Goal: Task Accomplishment & Management: Manage account settings

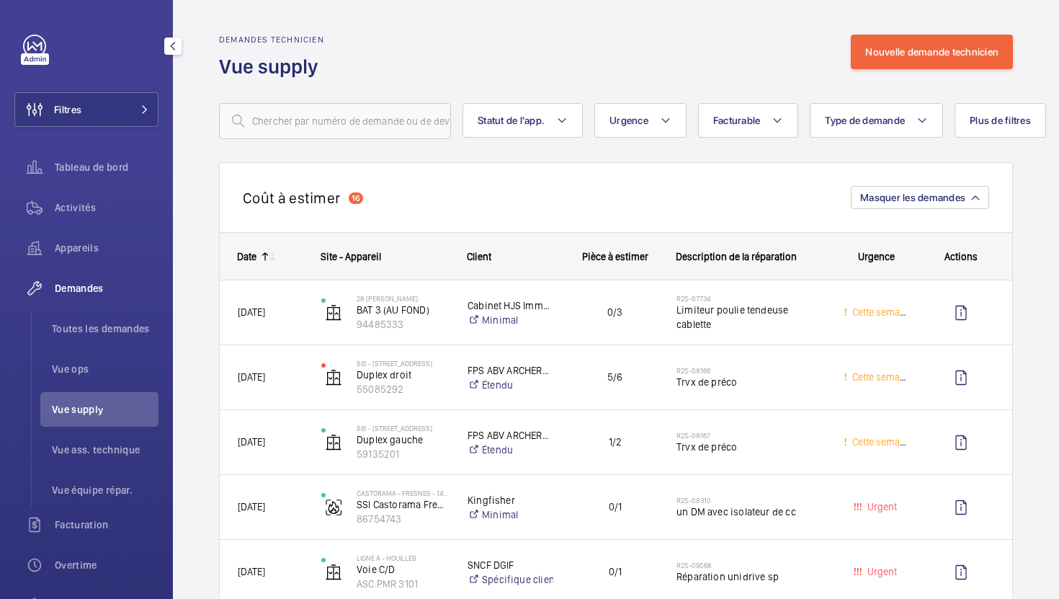
click at [102, 409] on span "Vue supply" at bounding box center [105, 409] width 107 height 14
click at [278, 122] on input "text" at bounding box center [335, 121] width 232 height 36
paste input "R25-11060"
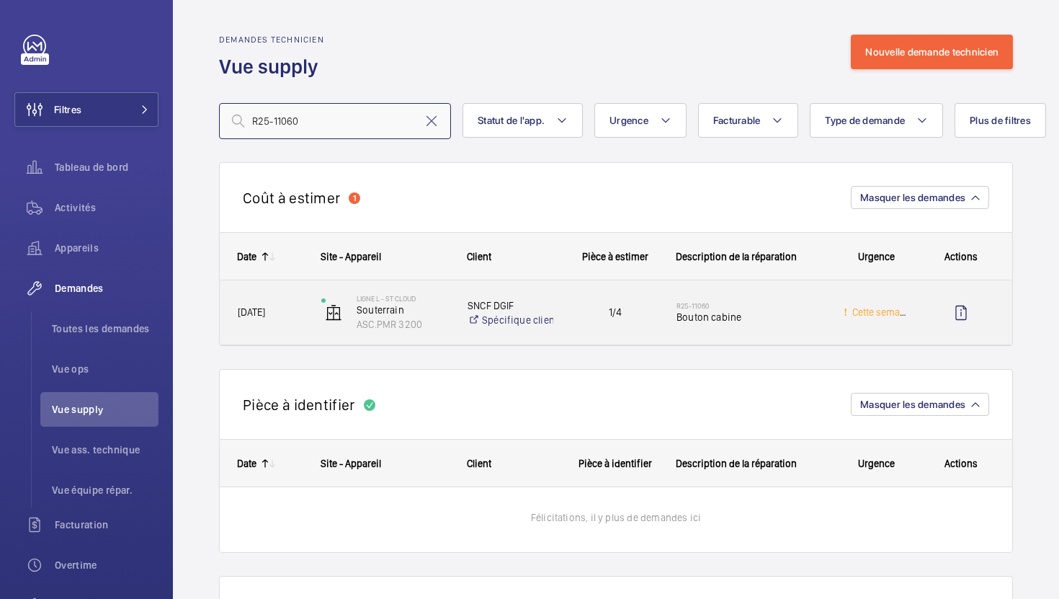
type input "R25-11060"
click at [574, 330] on div "1/4" at bounding box center [606, 312] width 103 height 45
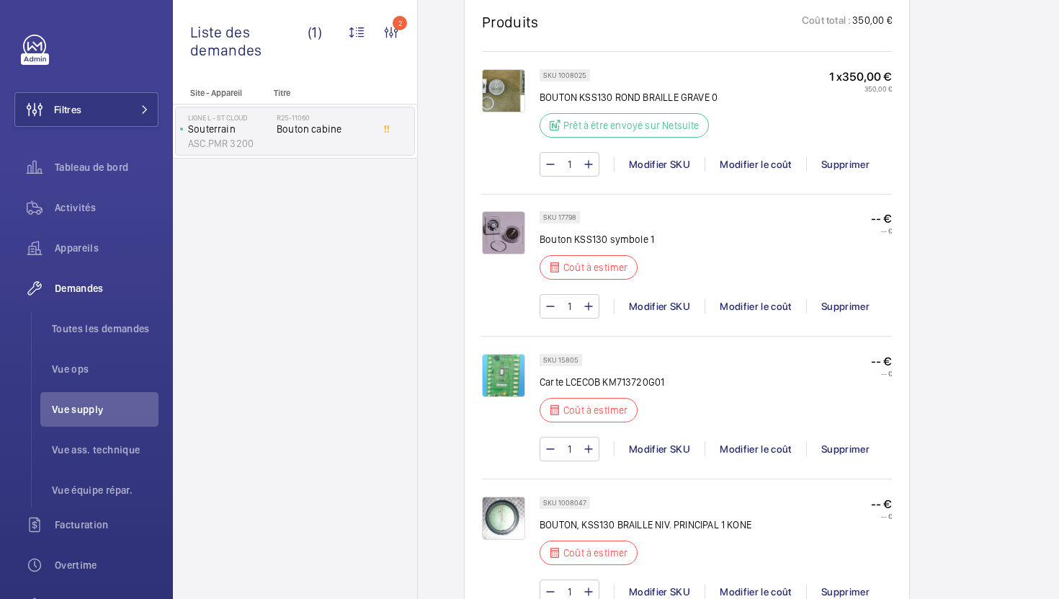
scroll to position [866, 0]
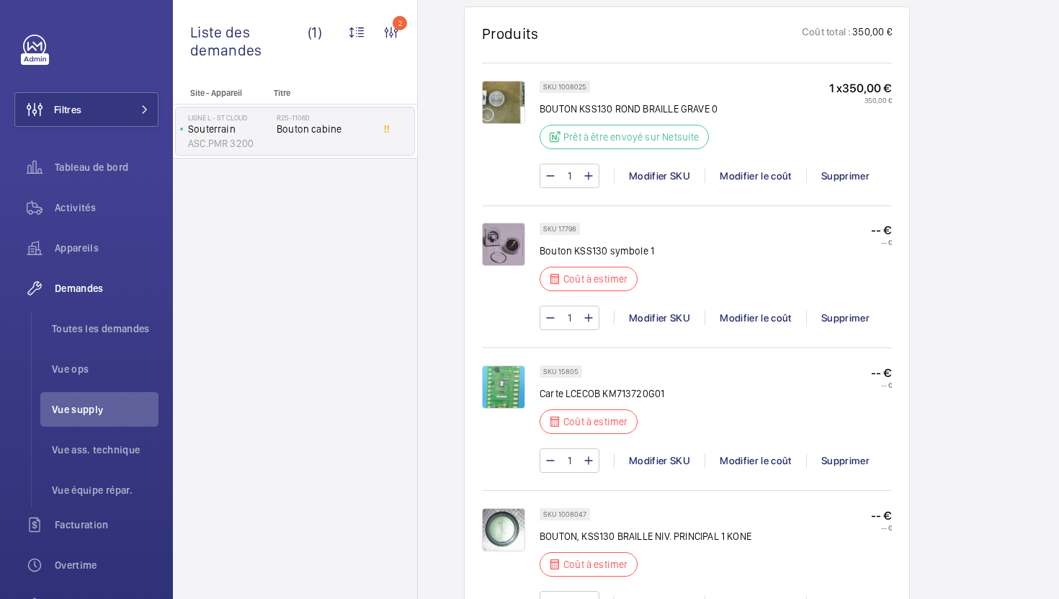
click at [498, 399] on img at bounding box center [503, 386] width 43 height 43
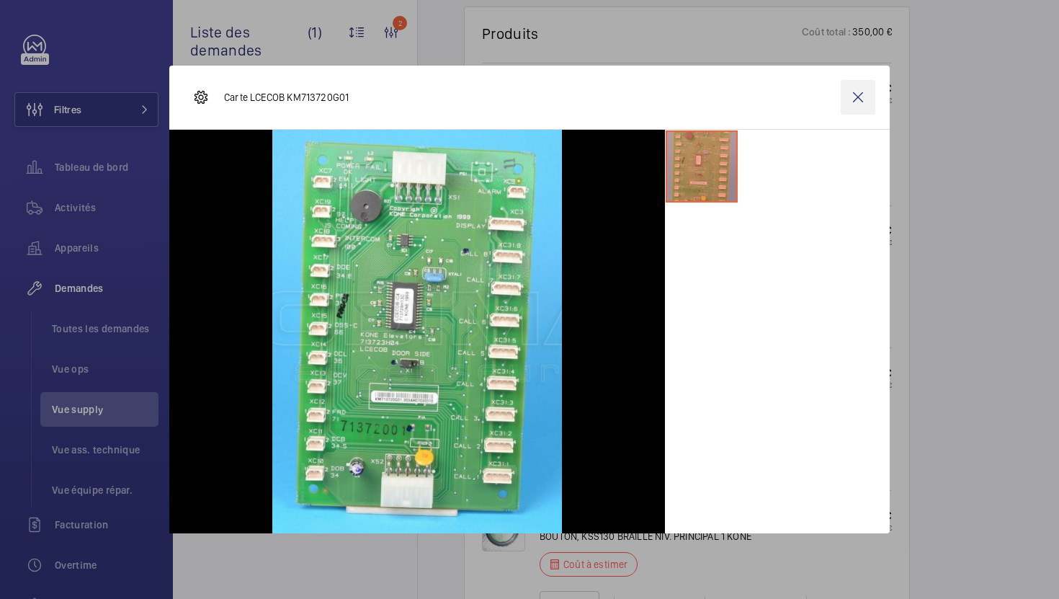
click at [860, 105] on wm-front-icon-button at bounding box center [858, 97] width 35 height 35
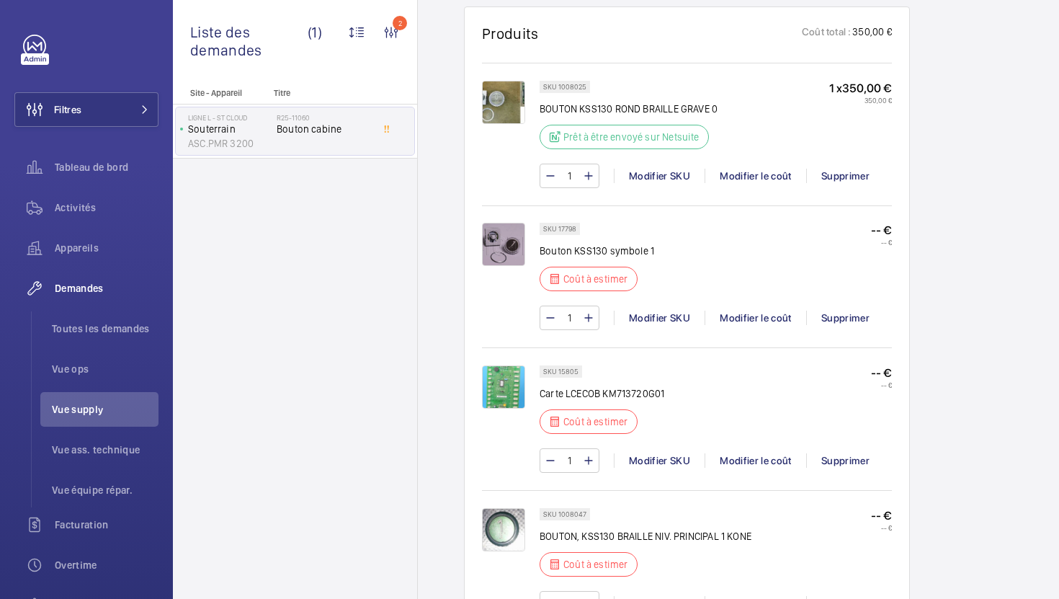
click at [512, 396] on img at bounding box center [503, 386] width 43 height 43
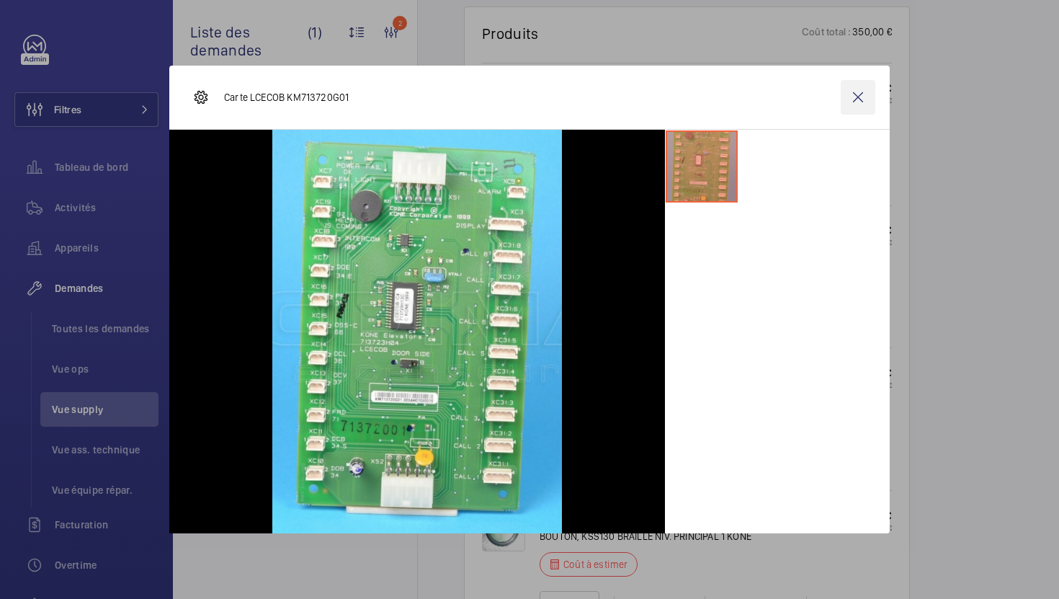
click at [863, 104] on wm-front-icon-button at bounding box center [858, 97] width 35 height 35
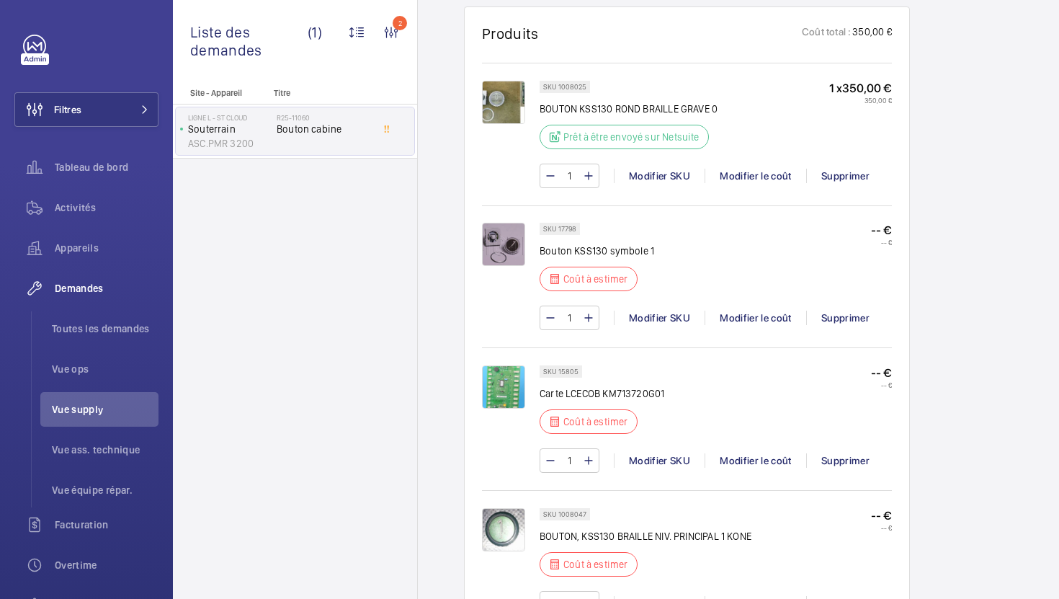
click at [644, 396] on p "Carte LCECOB KM713720G01" at bounding box center [602, 393] width 125 height 14
copy p "KM713720G01"
click at [747, 461] on div "Modifier le coût" at bounding box center [756, 460] width 102 height 14
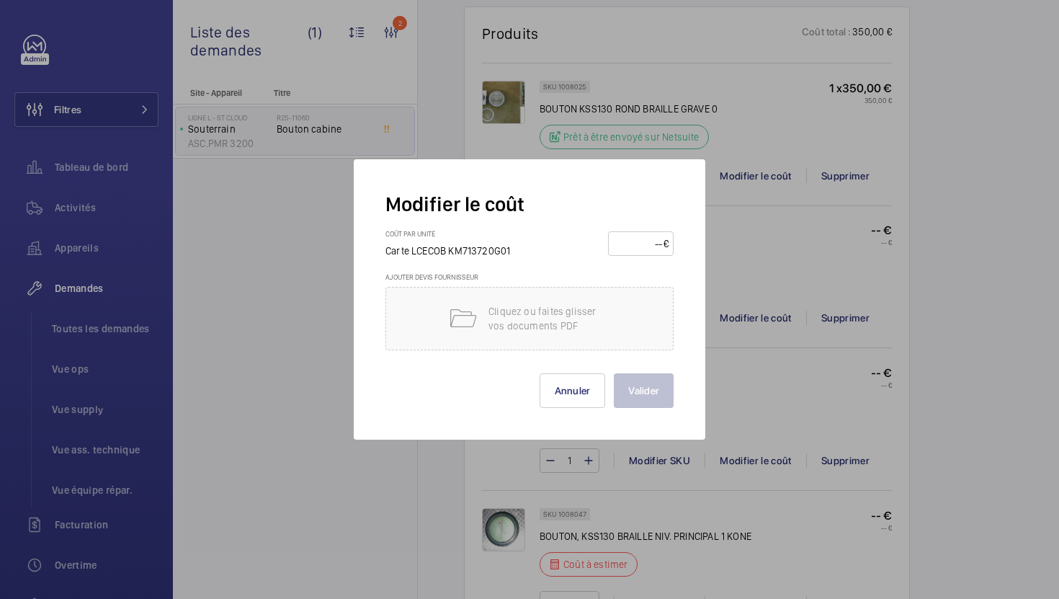
click at [638, 250] on input "number" at bounding box center [638, 243] width 50 height 23
type input "600"
click at [667, 406] on button "Valider" at bounding box center [644, 390] width 60 height 35
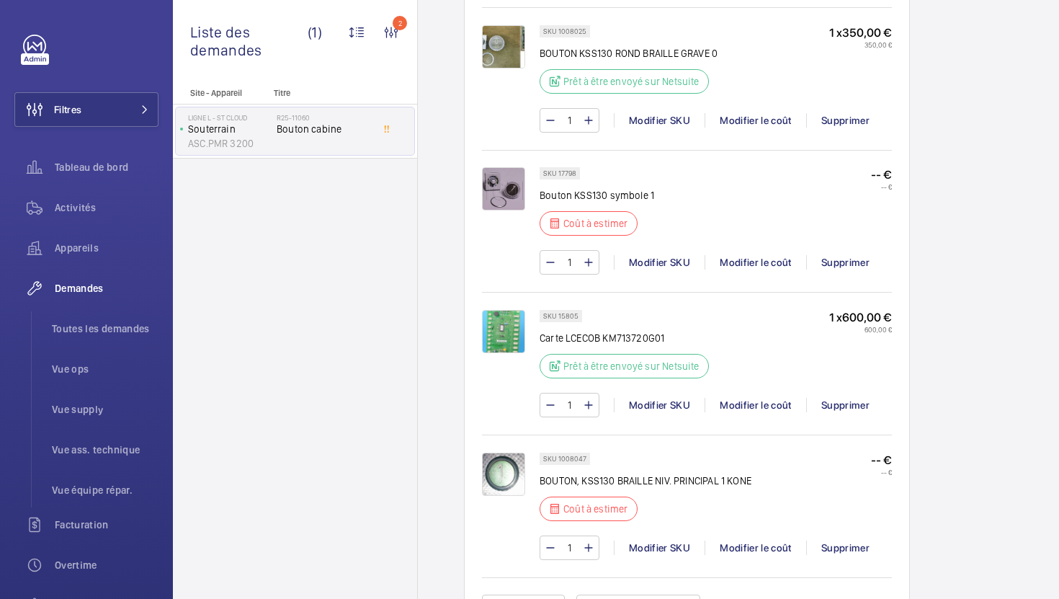
scroll to position [915, 0]
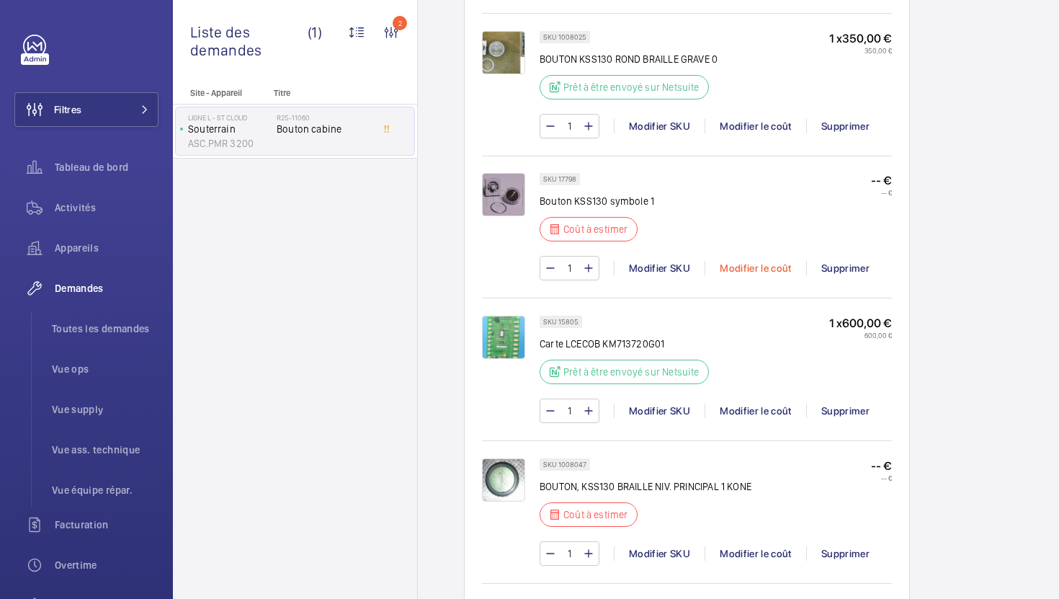
click at [777, 265] on div "Modifier le coût" at bounding box center [756, 268] width 102 height 14
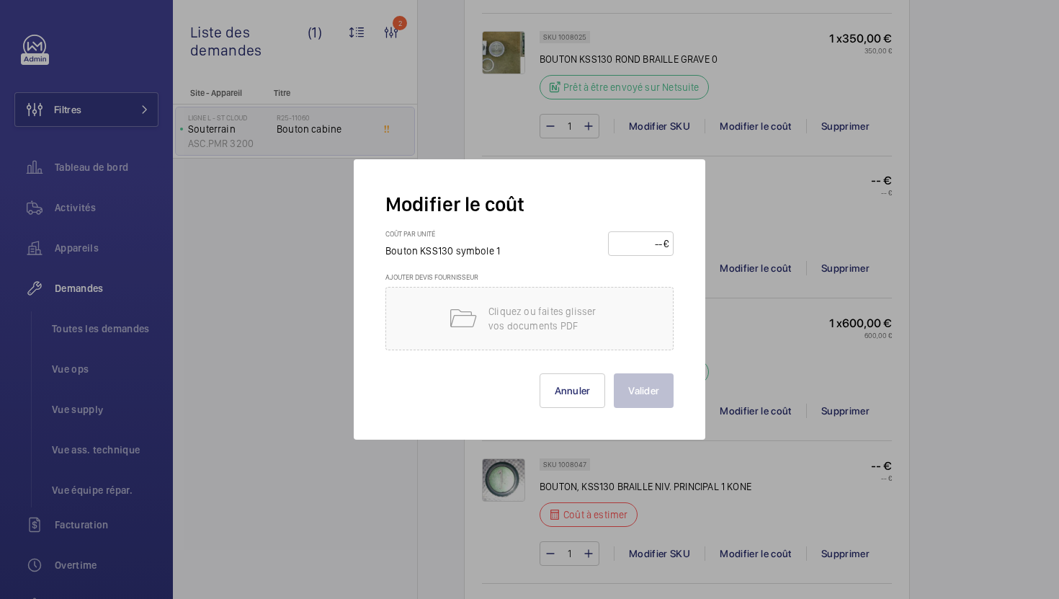
click at [638, 239] on input "number" at bounding box center [638, 243] width 50 height 23
type input "340"
click at [649, 382] on button "Valider" at bounding box center [644, 390] width 60 height 35
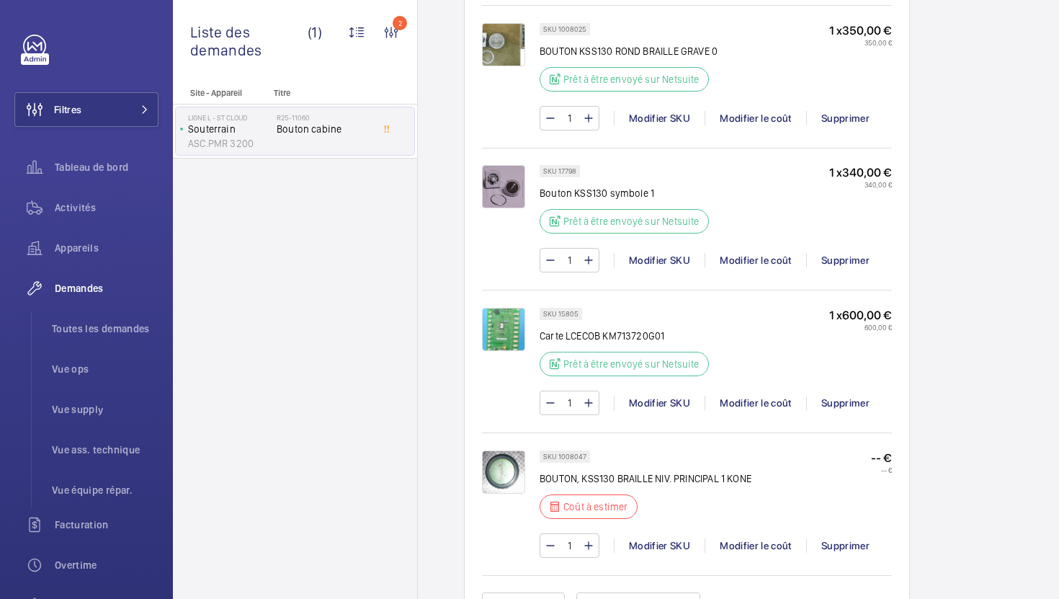
scroll to position [971, 0]
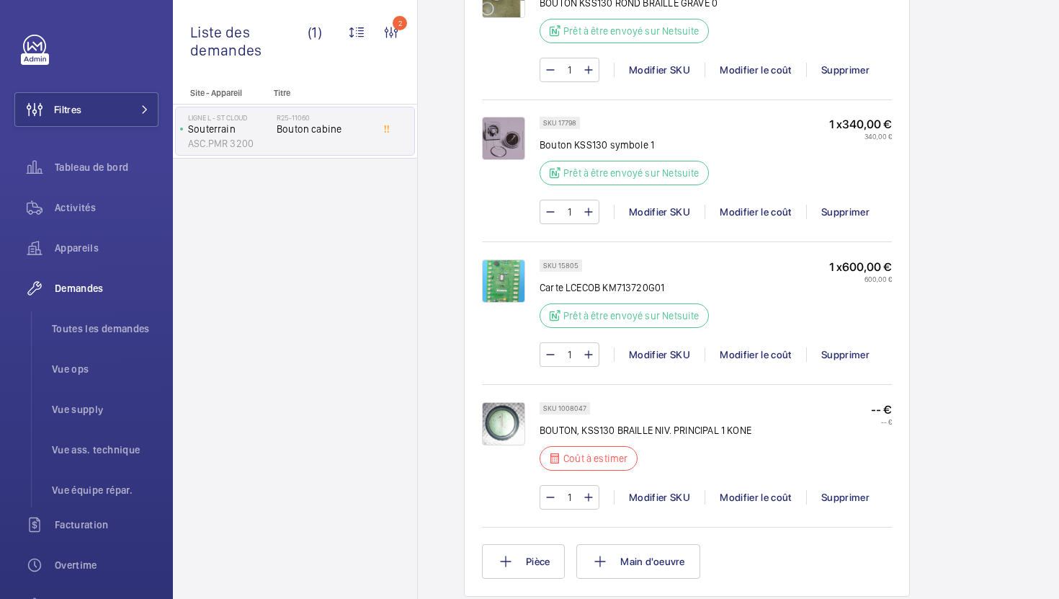
click at [739, 489] on div "1 Modifier SKU Modifier le coût Supprimer" at bounding box center [716, 497] width 352 height 25
click at [733, 497] on div "Modifier le coût" at bounding box center [756, 497] width 102 height 14
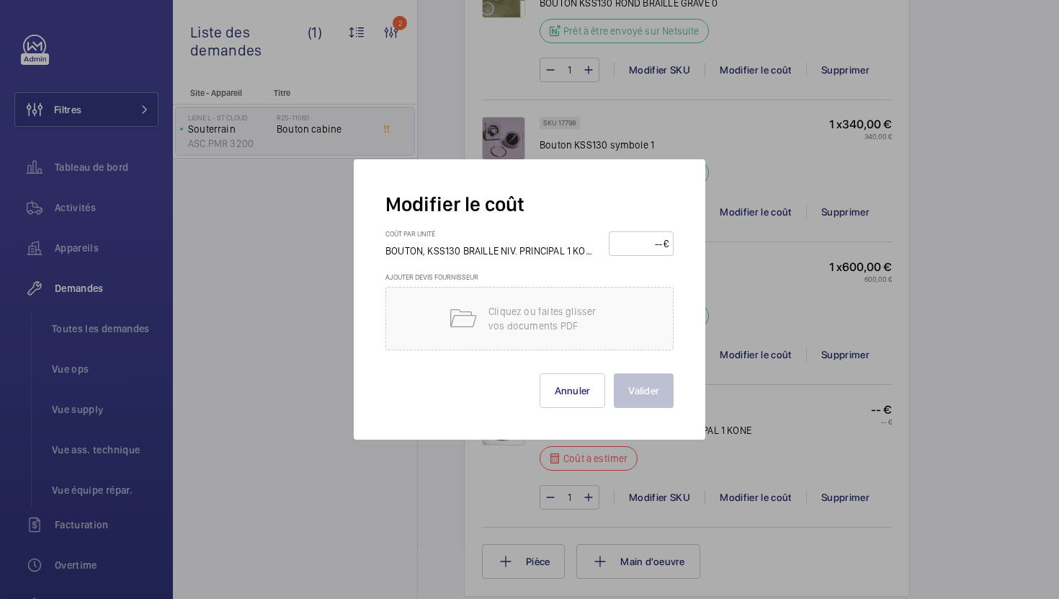
click at [639, 255] on wm-front-input-price "€" at bounding box center [641, 243] width 65 height 25
click at [639, 244] on input "number" at bounding box center [639, 243] width 50 height 23
type input "780"
click at [653, 392] on button "Valider" at bounding box center [644, 390] width 60 height 35
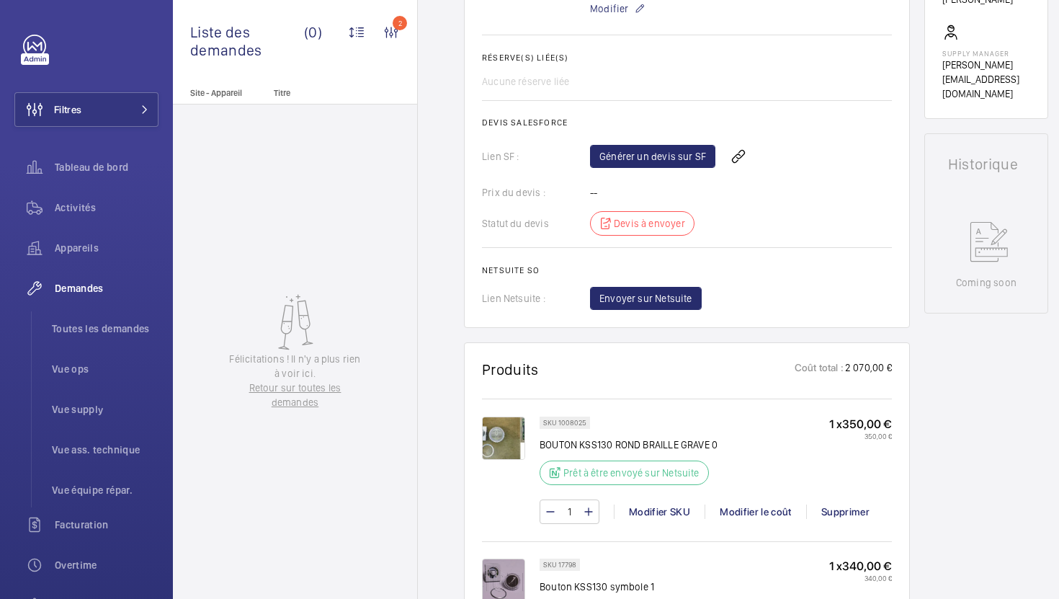
scroll to position [608, 0]
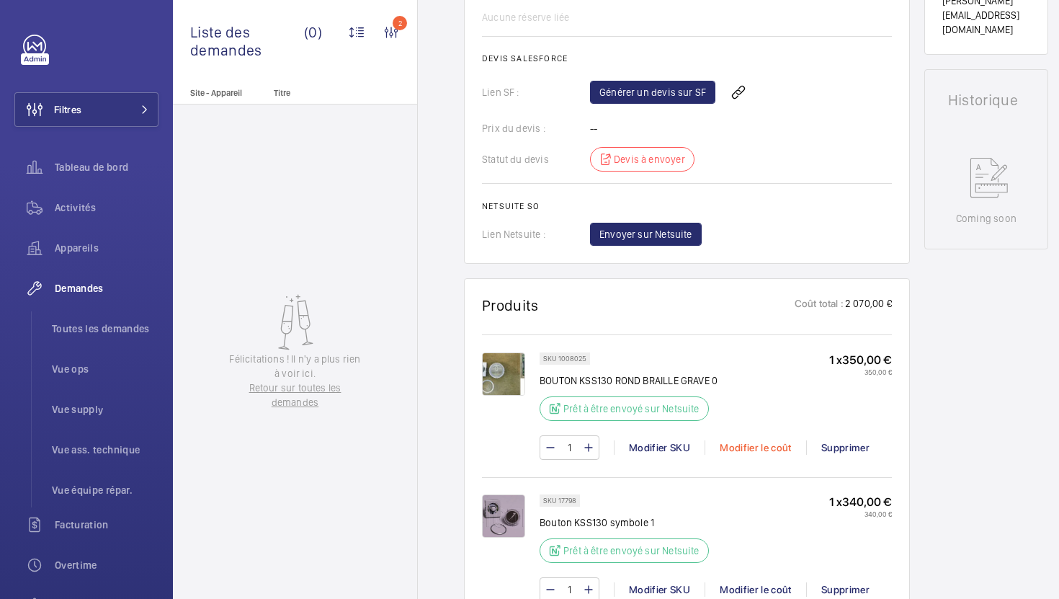
click at [770, 454] on div "Modifier le coût" at bounding box center [756, 447] width 102 height 14
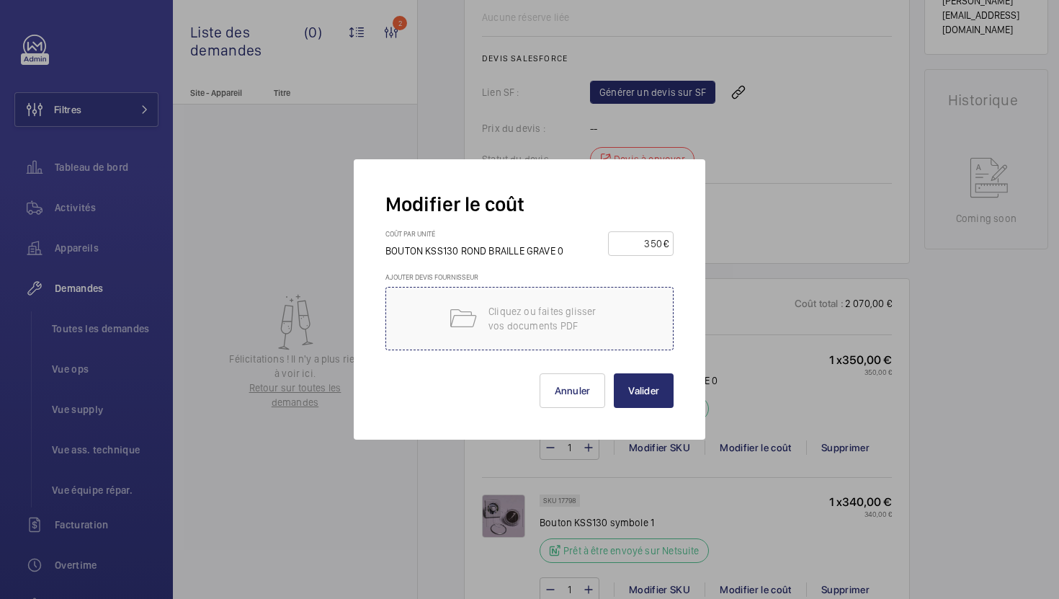
click at [608, 311] on p "Cliquez ou faites glisser vos documents PDF" at bounding box center [550, 318] width 123 height 29
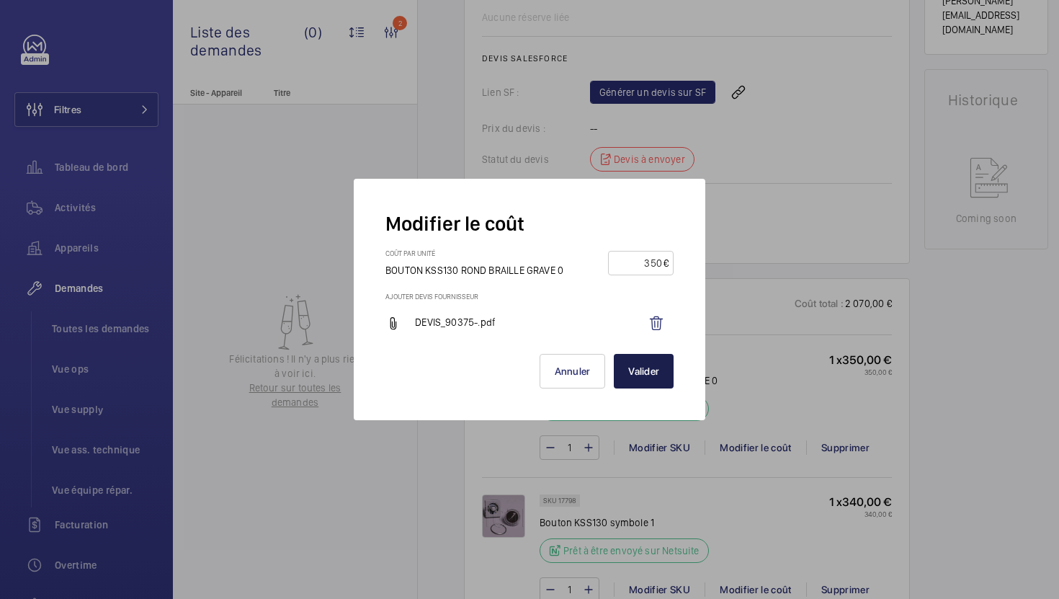
click at [638, 372] on button "Valider" at bounding box center [644, 371] width 60 height 35
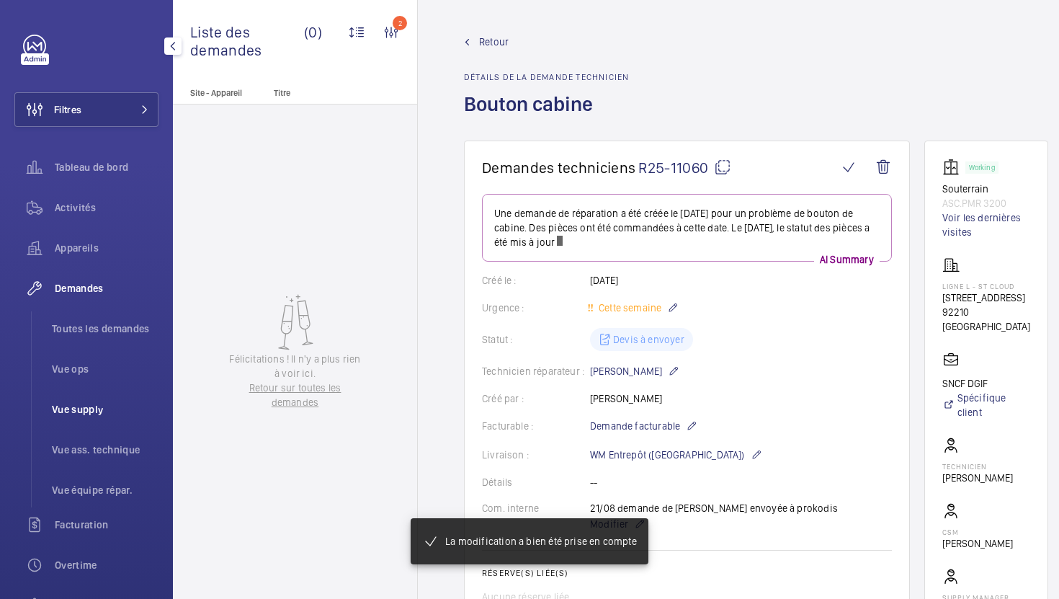
click at [73, 406] on span "Vue supply" at bounding box center [105, 409] width 107 height 14
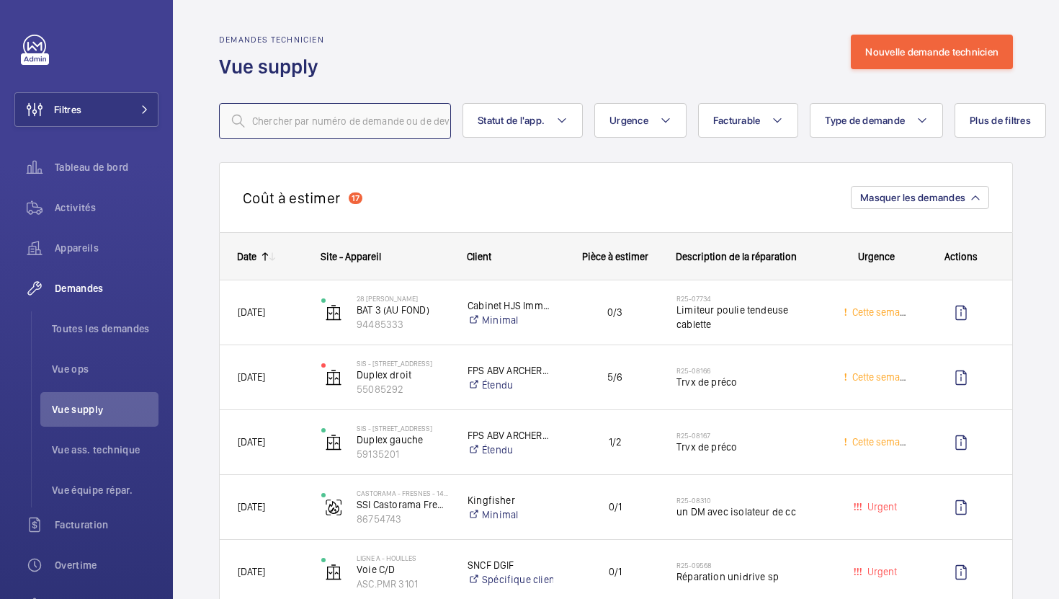
click at [401, 120] on input "text" at bounding box center [335, 121] width 232 height 36
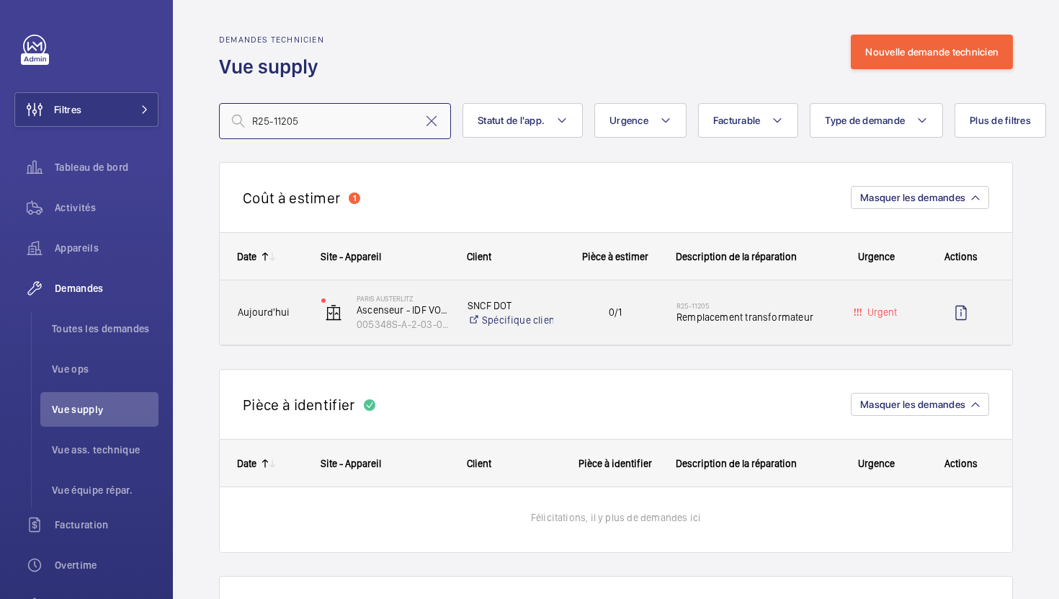
type input "R25-11205"
click at [599, 339] on div "0/1" at bounding box center [606, 312] width 104 height 64
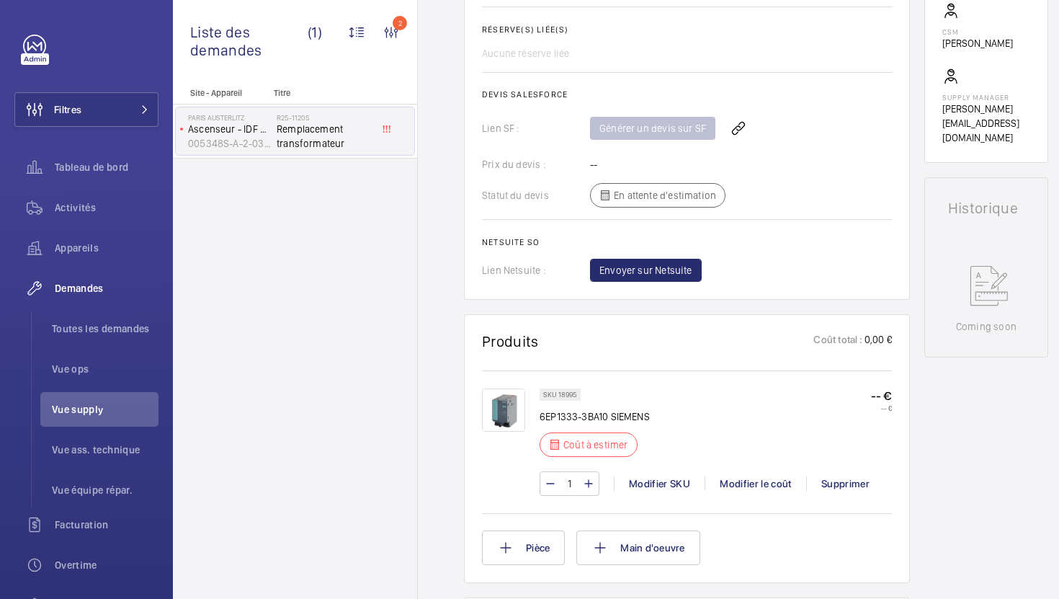
scroll to position [543, 0]
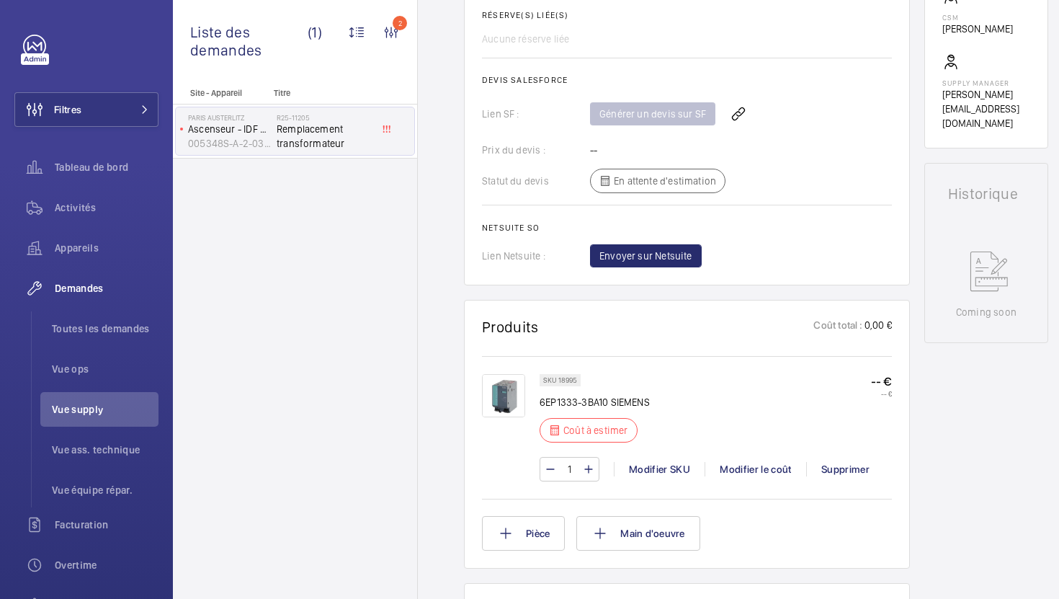
click at [613, 406] on p "6EP1333-3BA10 SIEMENS" at bounding box center [595, 402] width 110 height 14
copy div "6EP1333-3BA10 SIEMENS"
click at [769, 478] on div "1 Modifier SKU Modifier le coût Supprimer" at bounding box center [716, 469] width 352 height 25
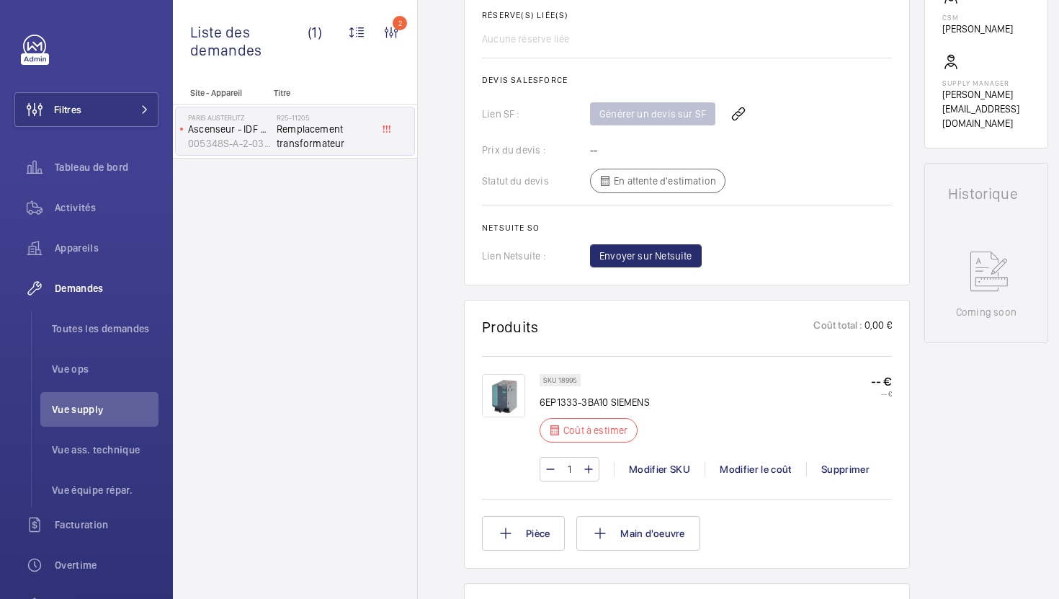
click at [769, 478] on div "1 Modifier SKU Modifier le coût Supprimer" at bounding box center [716, 469] width 352 height 25
click at [769, 468] on div "Modifier le coût" at bounding box center [756, 469] width 102 height 14
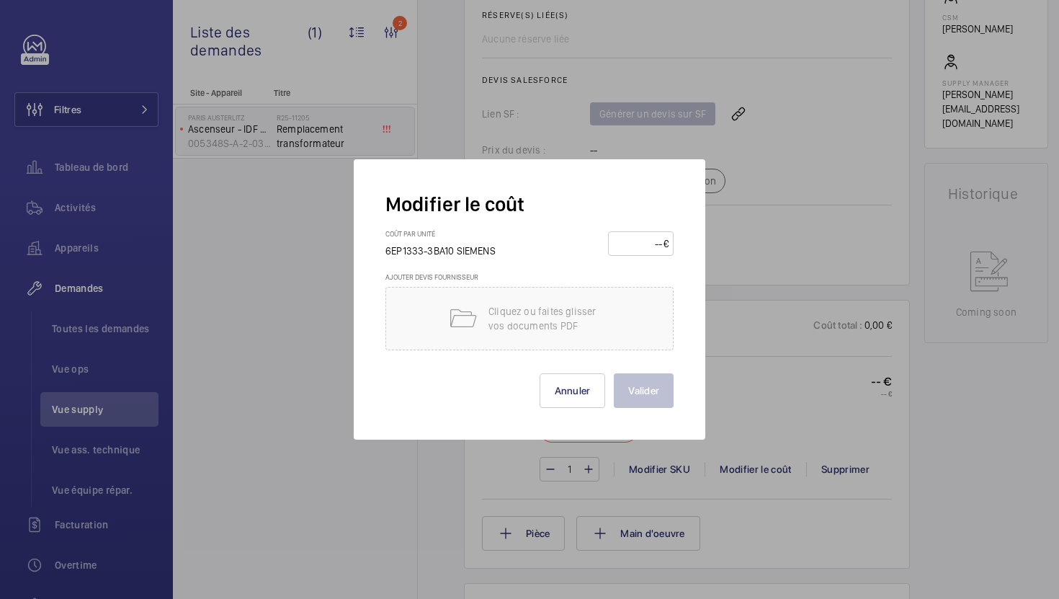
click at [627, 249] on input "number" at bounding box center [638, 243] width 50 height 23
type input "350"
click at [657, 388] on button "Valider" at bounding box center [644, 390] width 60 height 35
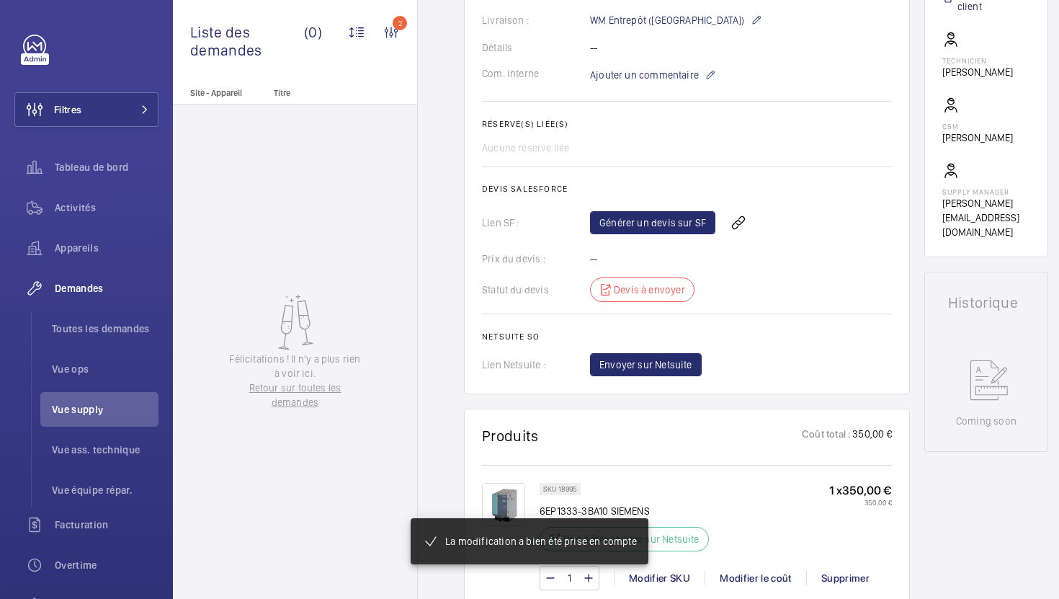
scroll to position [763, 0]
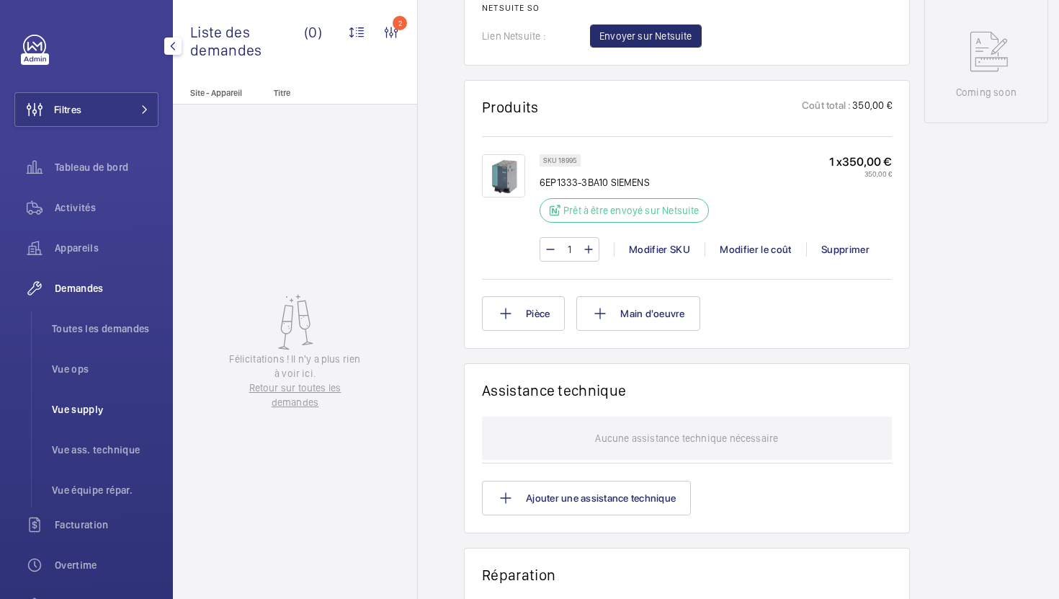
click at [85, 412] on span "Vue supply" at bounding box center [105, 409] width 107 height 14
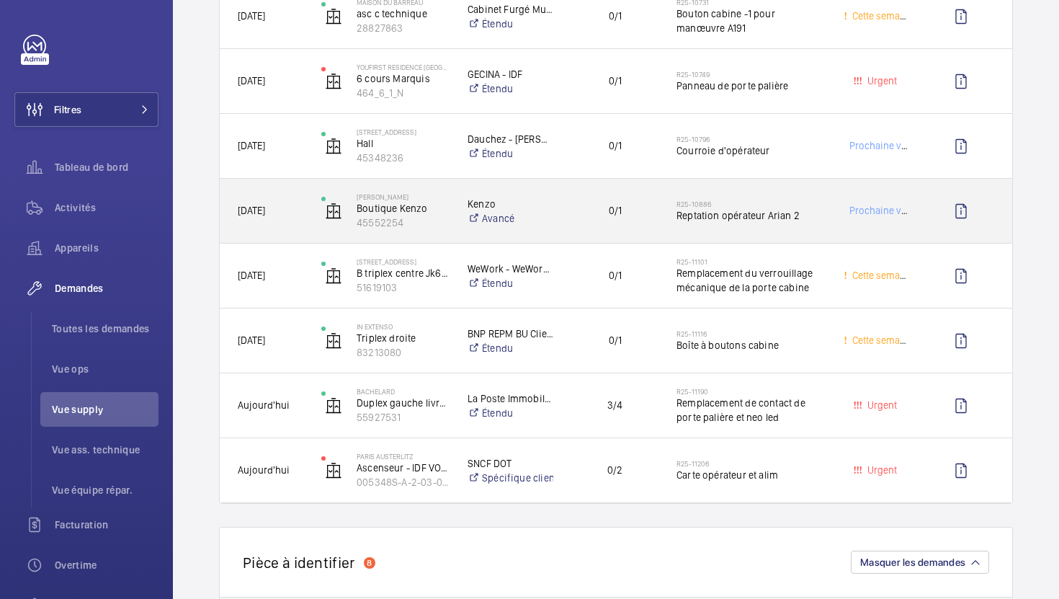
scroll to position [881, 0]
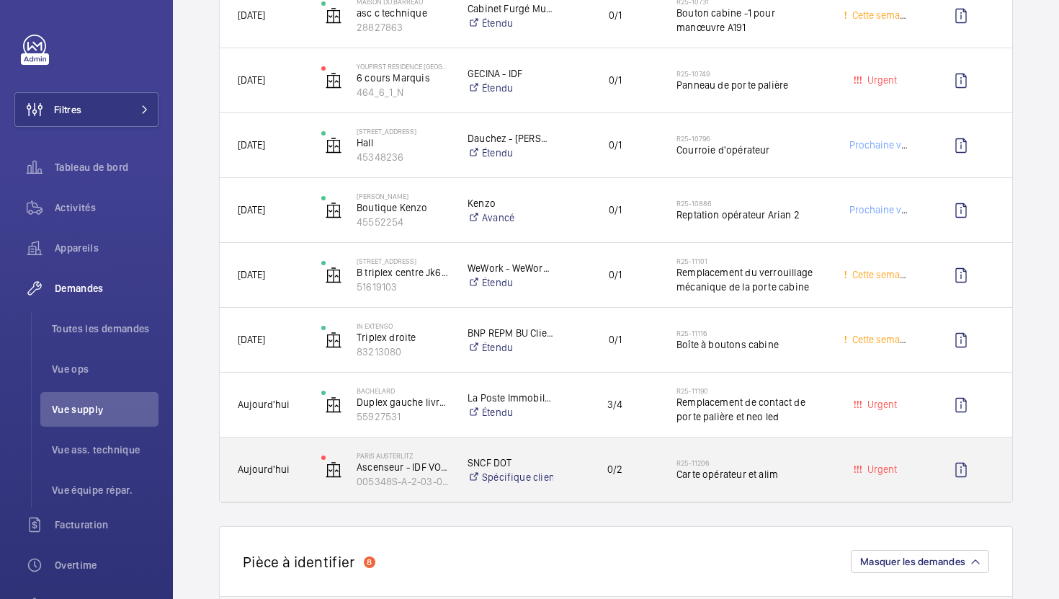
click at [593, 491] on div "0/2" at bounding box center [606, 469] width 103 height 45
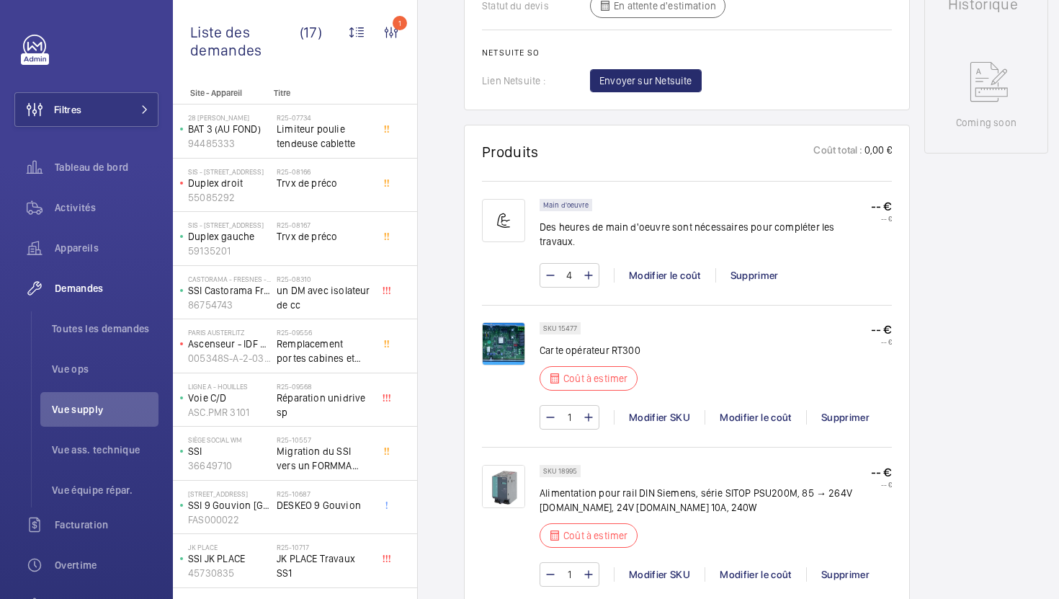
scroll to position [747, 0]
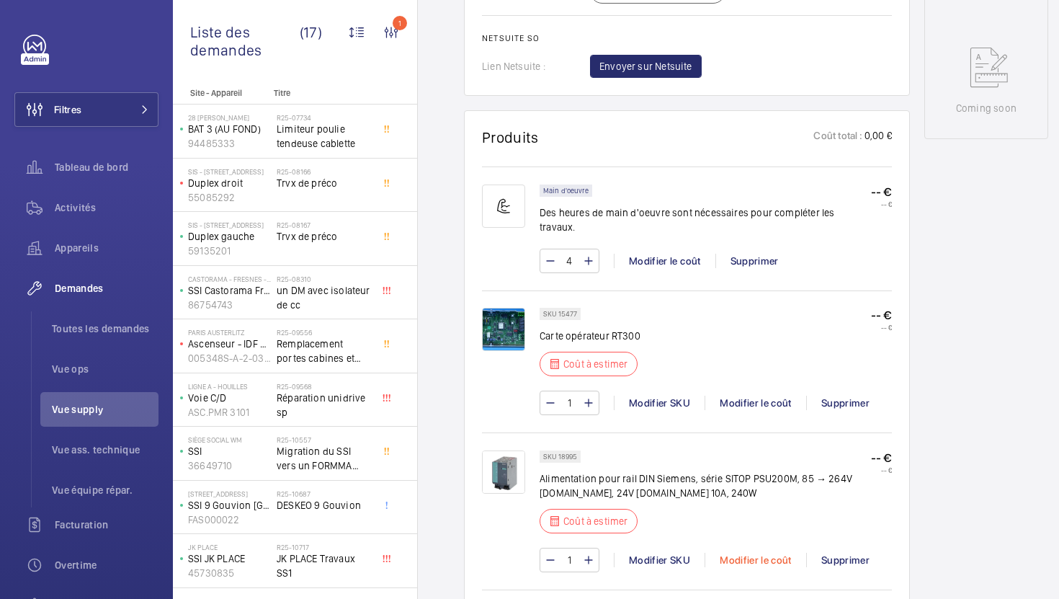
click at [726, 553] on div "Modifier le coût" at bounding box center [756, 560] width 102 height 14
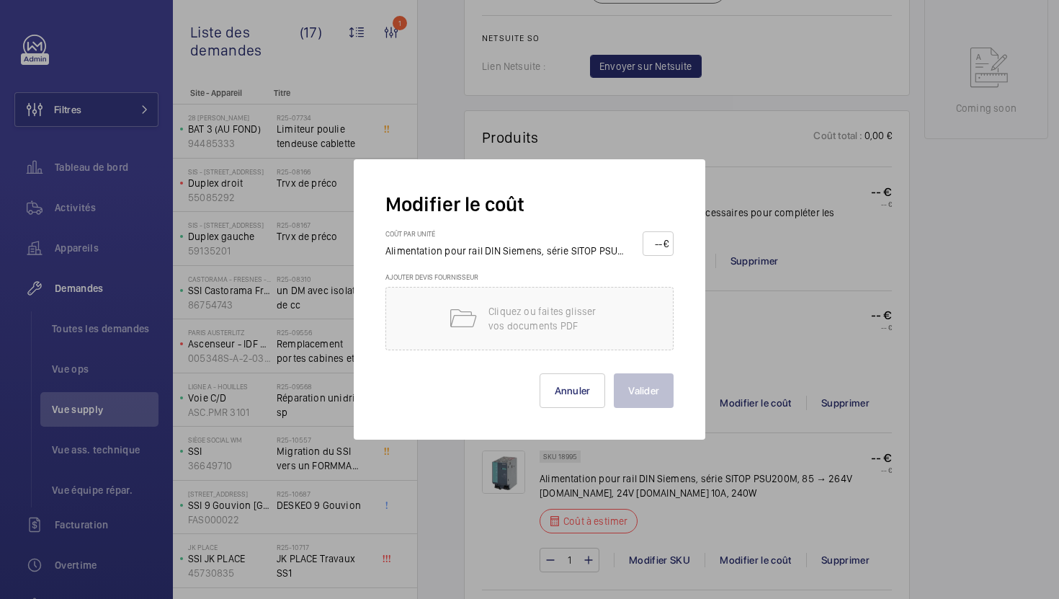
click at [649, 241] on input "number" at bounding box center [656, 243] width 16 height 23
type input "350"
click at [614, 373] on button "Valider" at bounding box center [644, 390] width 60 height 35
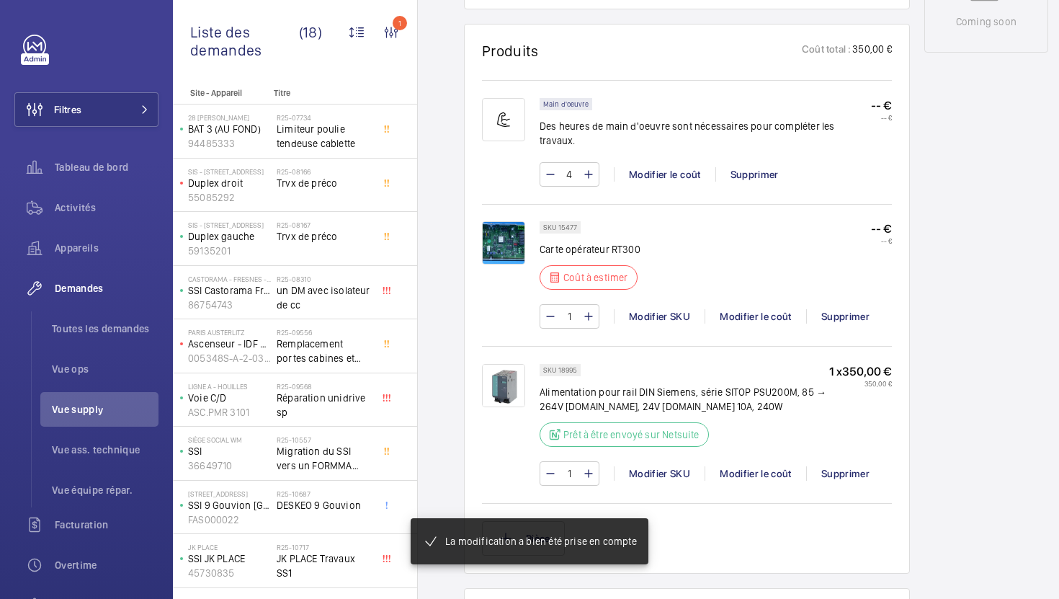
scroll to position [848, 0]
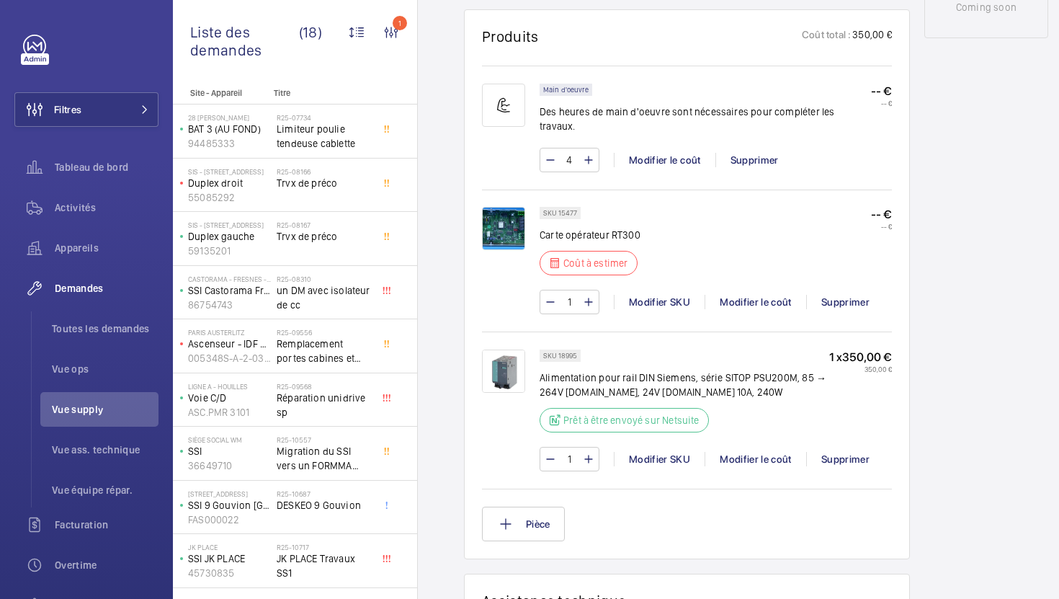
click at [570, 210] on p "SKU 15477" at bounding box center [560, 212] width 34 height 5
copy p "15477"
click at [778, 295] on div "Modifier le coût" at bounding box center [756, 302] width 102 height 14
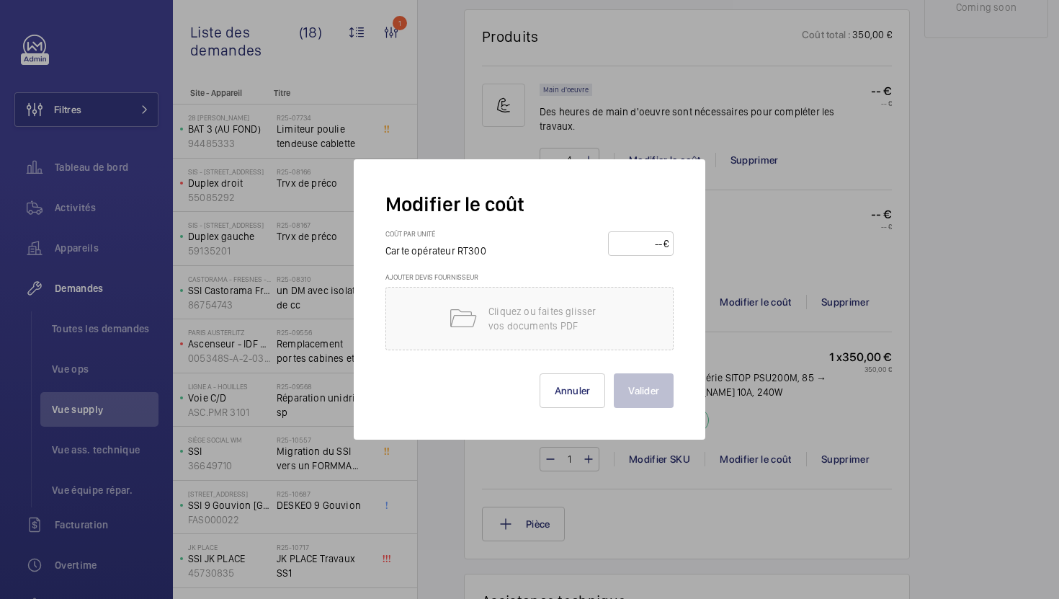
click at [612, 244] on wm-front-input-price "€" at bounding box center [641, 243] width 66 height 25
click at [626, 240] on input "number" at bounding box center [638, 243] width 50 height 23
type input "1700"
click at [633, 381] on button "Valider" at bounding box center [644, 390] width 60 height 35
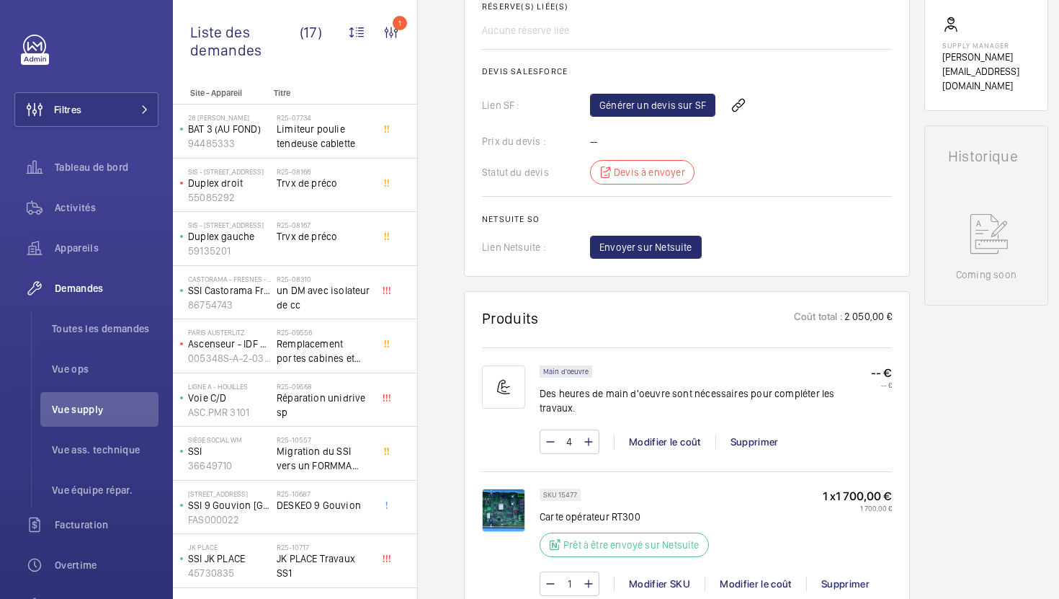
scroll to position [678, 0]
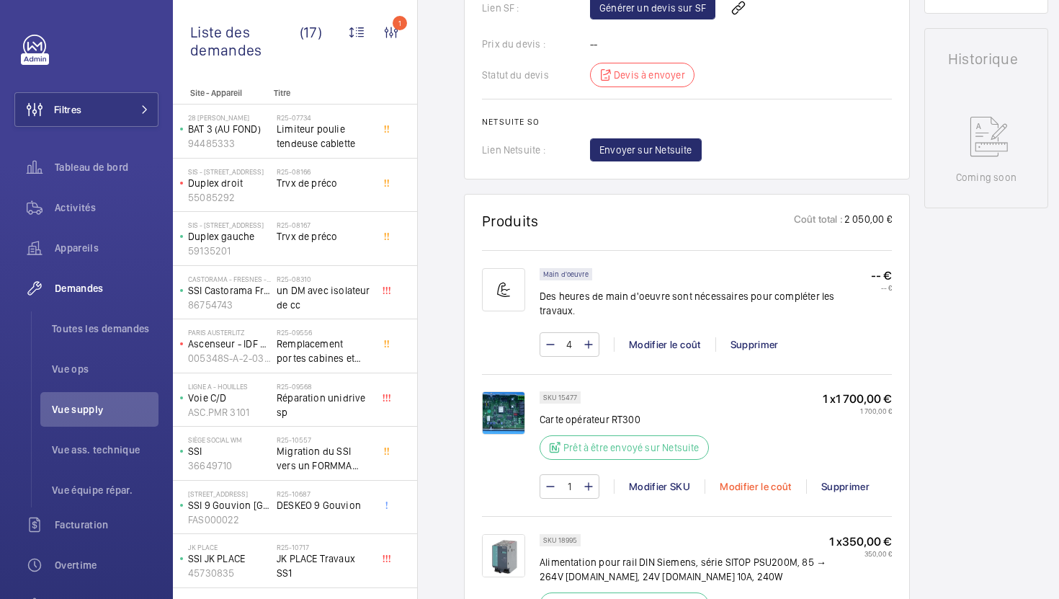
click at [768, 479] on div "Modifier le coût" at bounding box center [756, 486] width 102 height 14
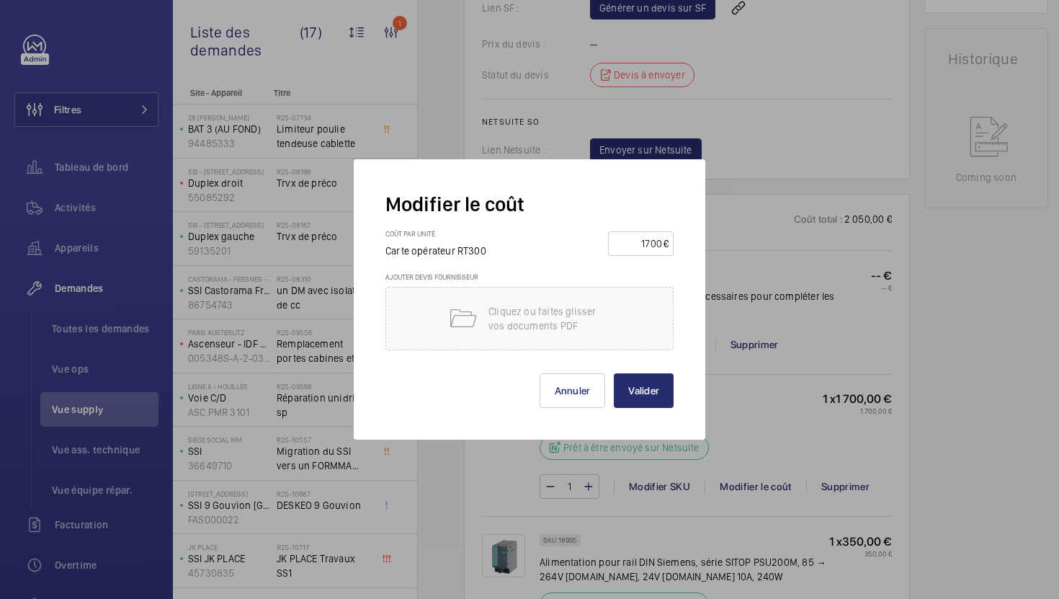
drag, startPoint x: 636, startPoint y: 245, endPoint x: 770, endPoint y: 243, distance: 134.1
click at [770, 243] on div "Modifier le coût Coût par unité Carte opérateur RT300 1700 € Ajouter devis four…" at bounding box center [529, 299] width 1059 height 599
type input "2230"
click at [660, 396] on button "Valider" at bounding box center [644, 390] width 60 height 35
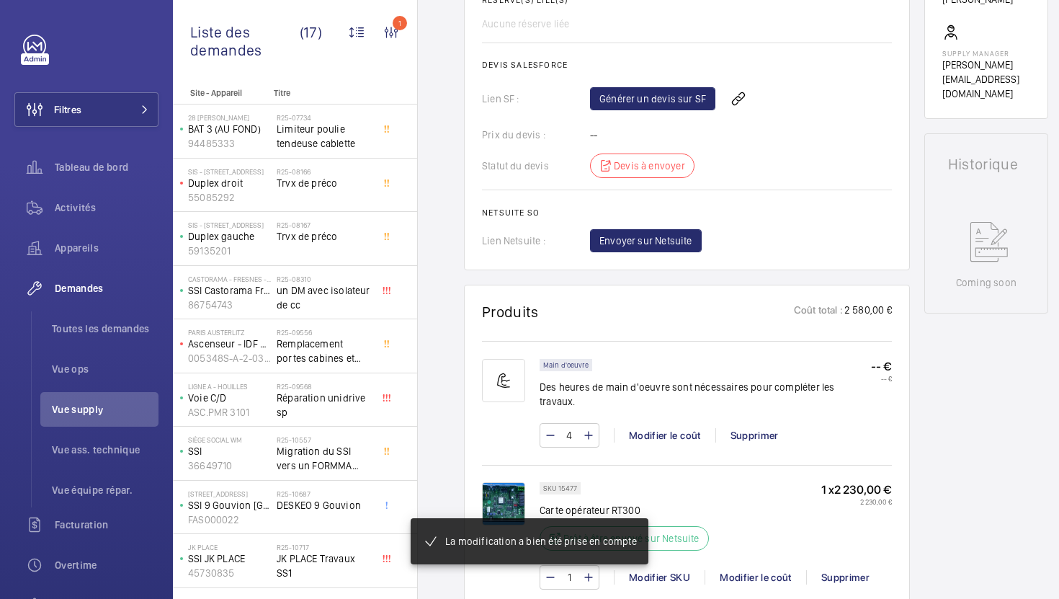
scroll to position [627, 0]
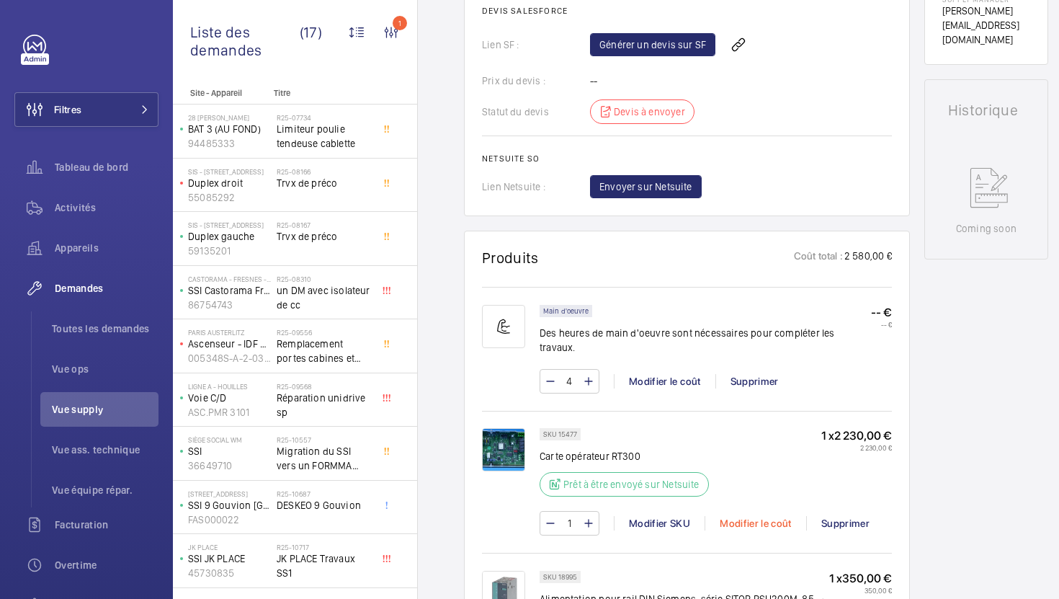
click at [748, 516] on div "Modifier le coût" at bounding box center [756, 523] width 102 height 14
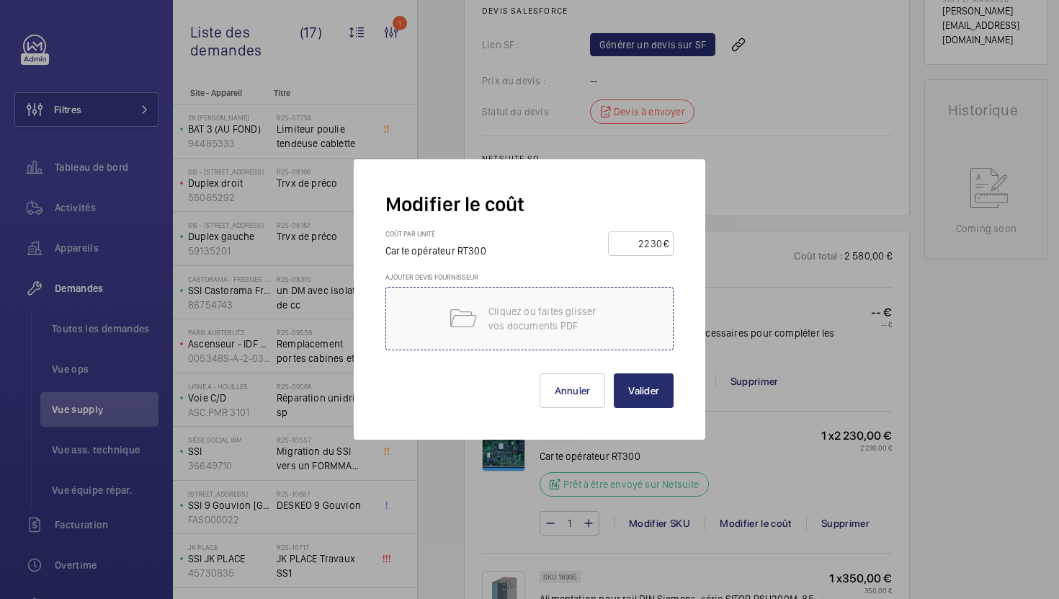
click at [569, 316] on p "Cliquez ou faites glisser vos documents PDF" at bounding box center [550, 318] width 123 height 29
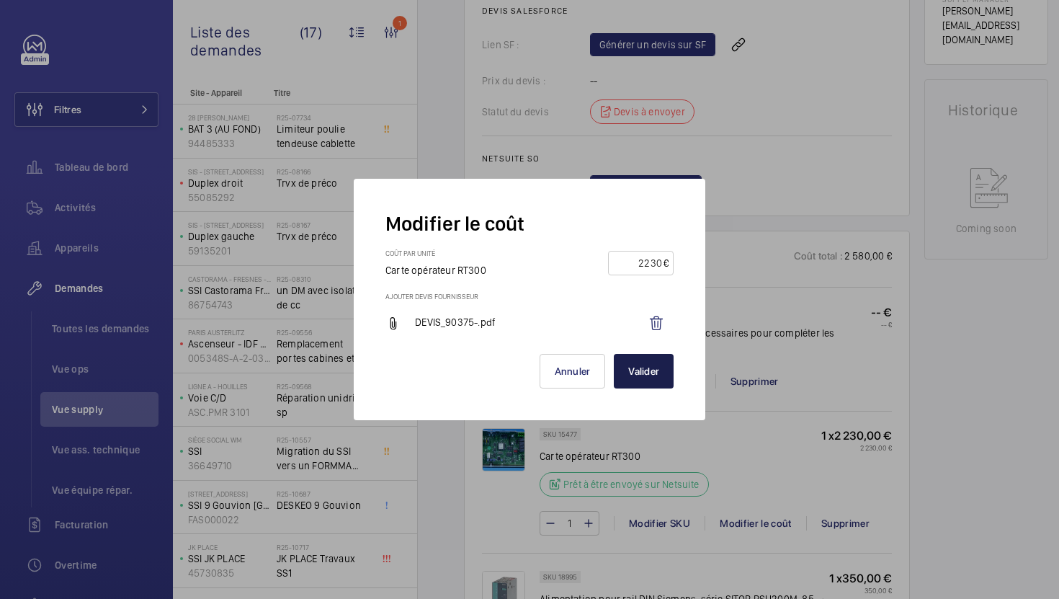
click at [634, 378] on button "Valider" at bounding box center [644, 371] width 60 height 35
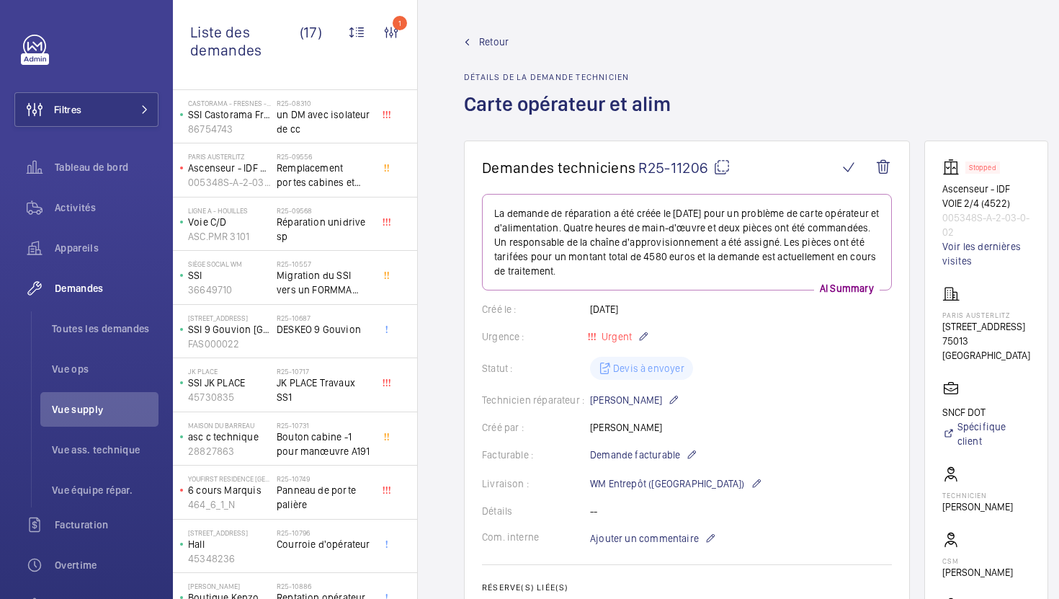
scroll to position [419, 0]
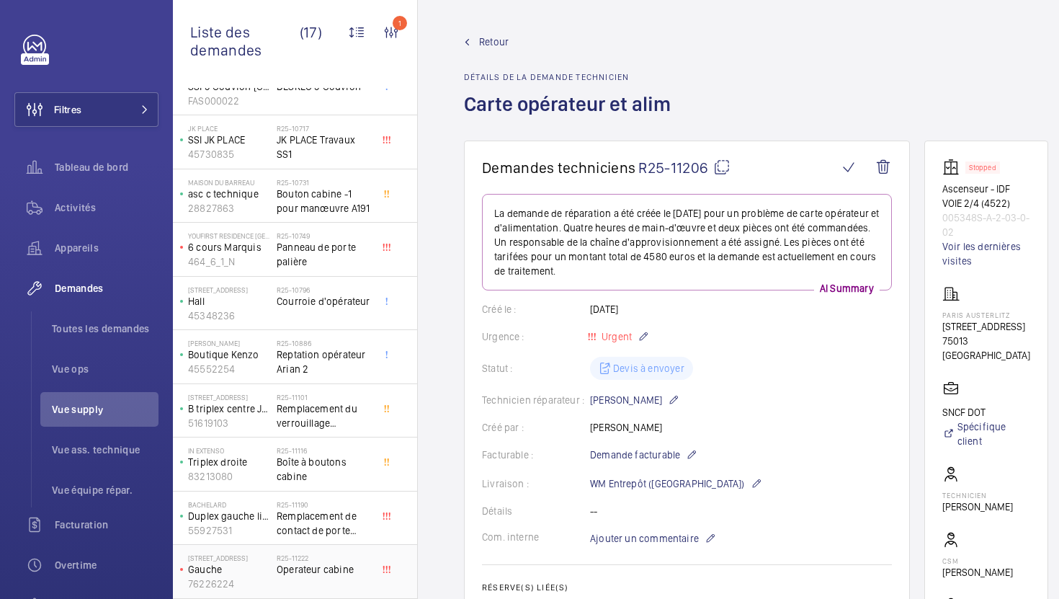
click at [353, 581] on div "R25-11222 Operateur cabine" at bounding box center [324, 574] width 95 height 42
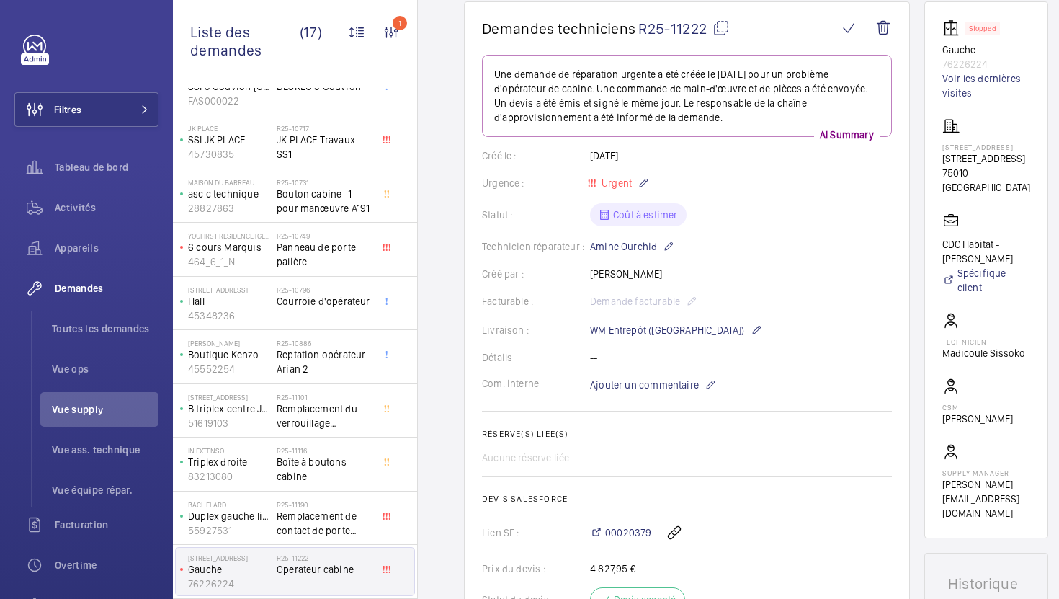
scroll to position [159, 0]
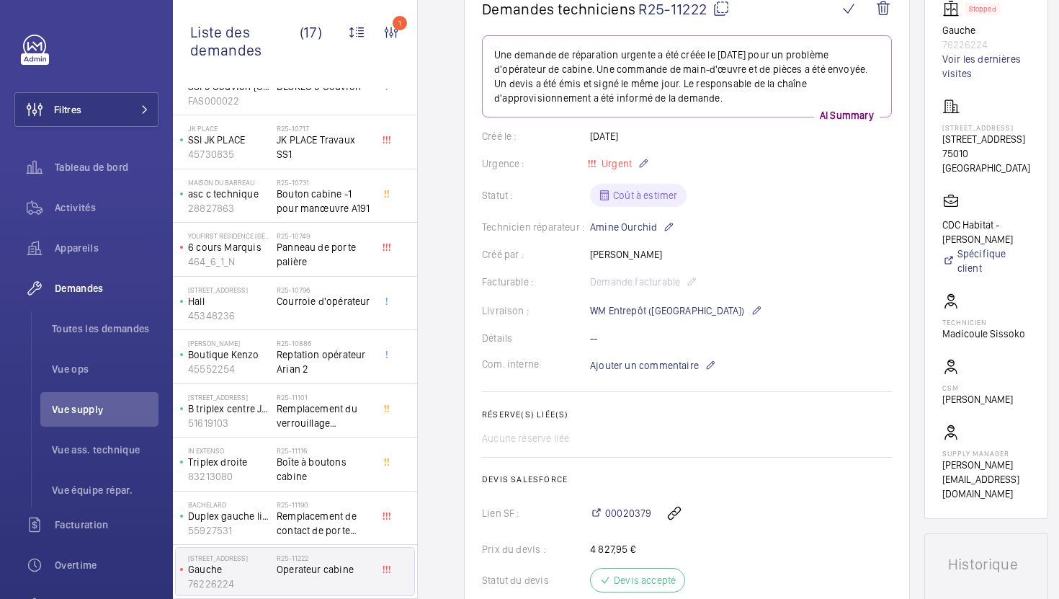
click at [721, 16] on mat-icon at bounding box center [721, 8] width 17 height 17
drag, startPoint x: 1000, startPoint y: 179, endPoint x: 940, endPoint y: 149, distance: 66.1
click at [940, 149] on wm-front-card "Stopped Gauche 76226224 Voir les dernières visites [STREET_ADDRESS][GEOGRAPHIC_…" at bounding box center [987, 250] width 124 height 537
copy div "[STREET_ADDRESS]"
click at [650, 373] on span "Ajouter un commentaire" at bounding box center [644, 365] width 109 height 14
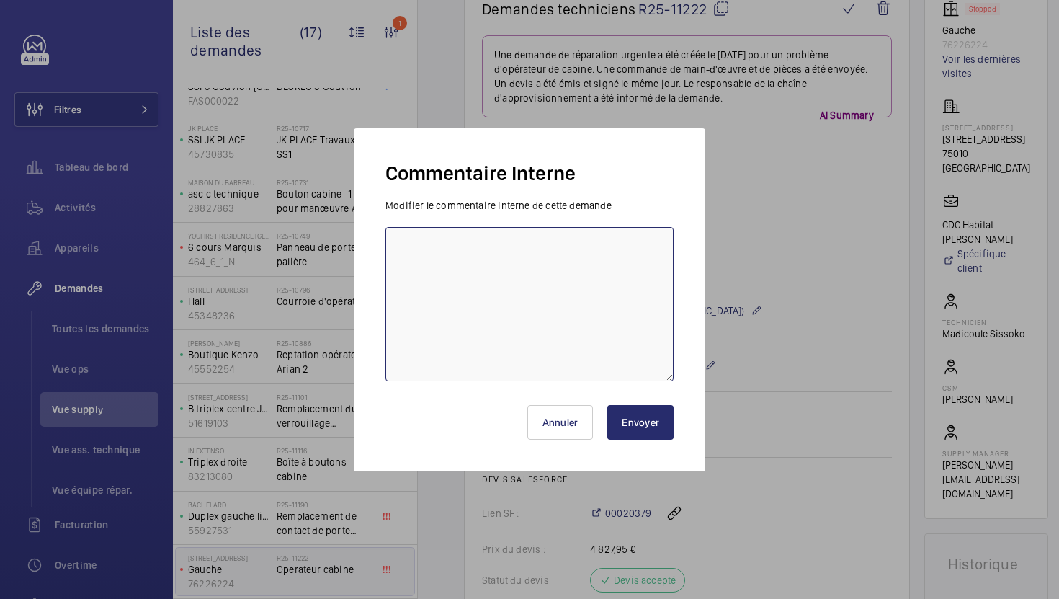
click at [538, 345] on textarea at bounding box center [530, 304] width 288 height 154
type textarea "21/08 demande de [PERSON_NAME] envoyée à fermator"
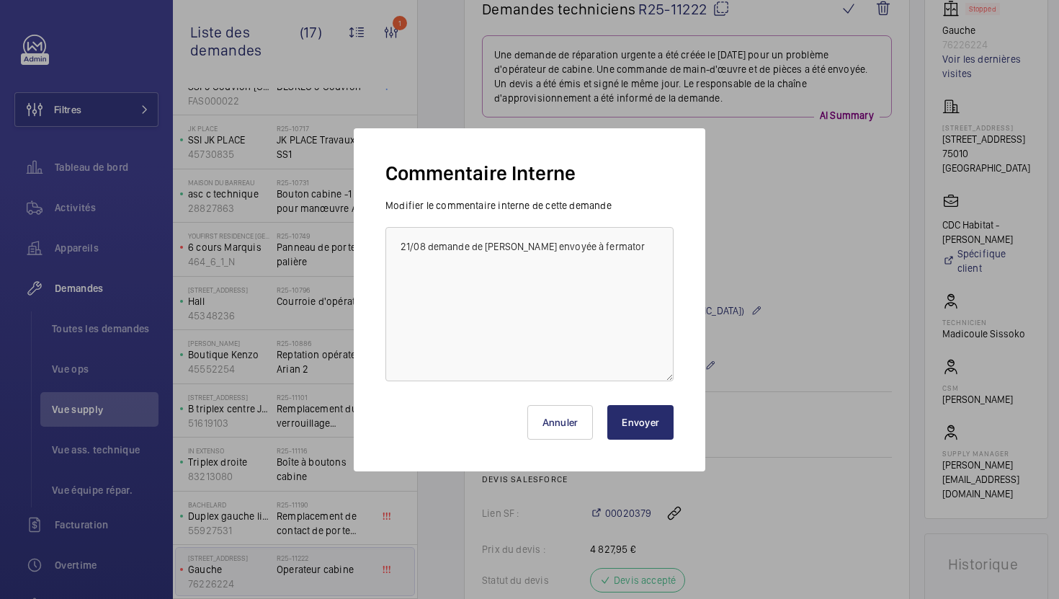
click at [653, 419] on button "Envoyer" at bounding box center [641, 422] width 66 height 35
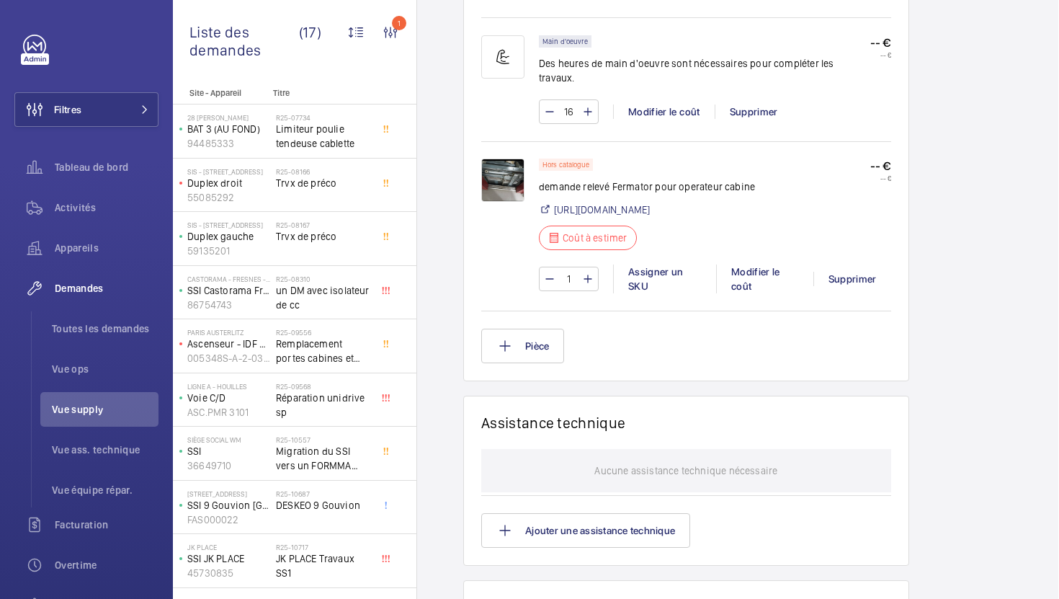
scroll to position [980, 0]
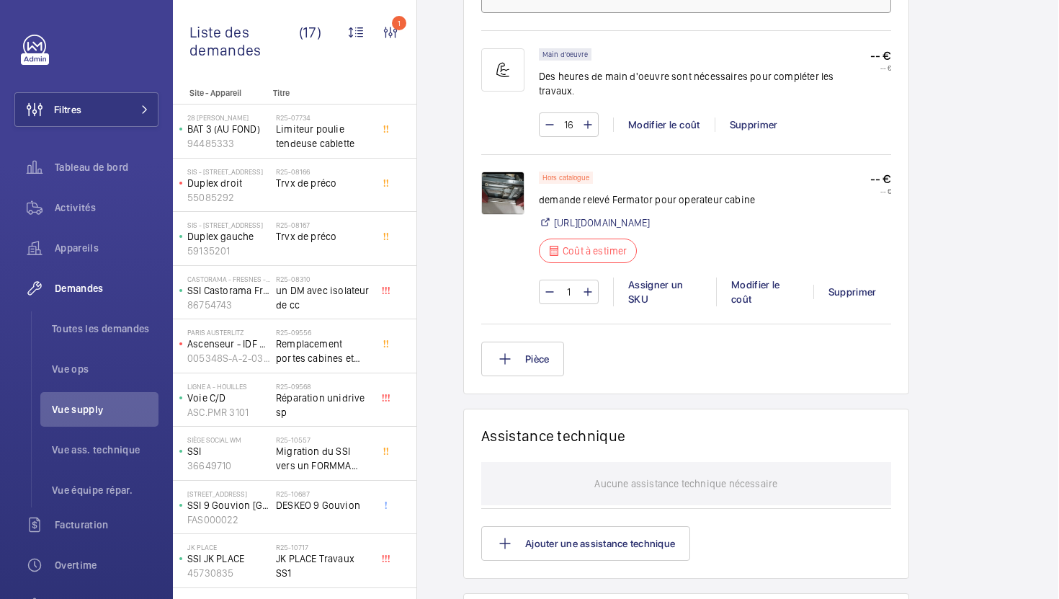
click at [489, 172] on img at bounding box center [502, 193] width 43 height 43
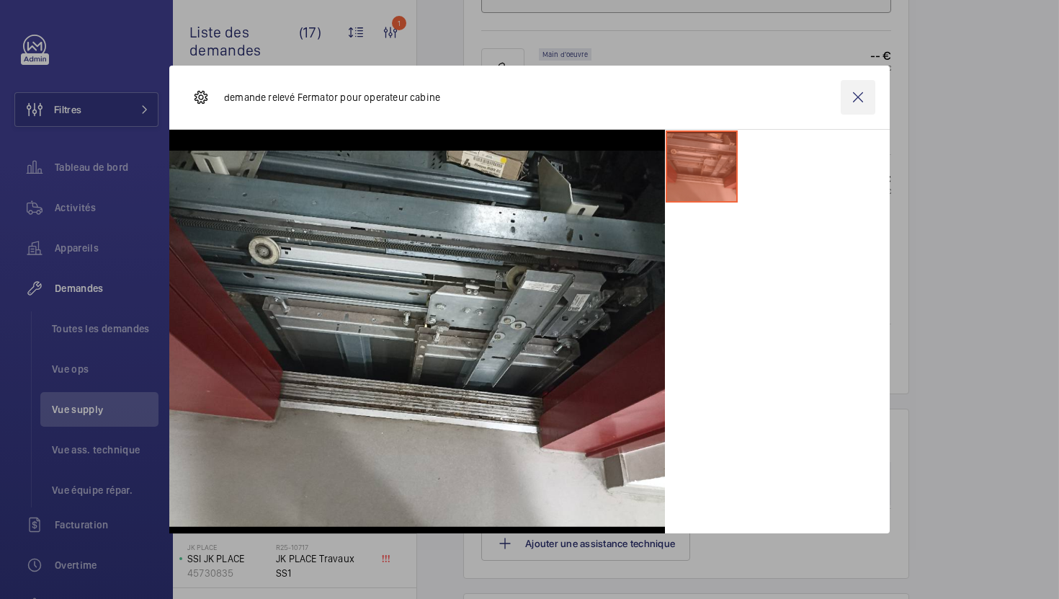
click at [853, 98] on wm-front-icon-button at bounding box center [858, 97] width 35 height 35
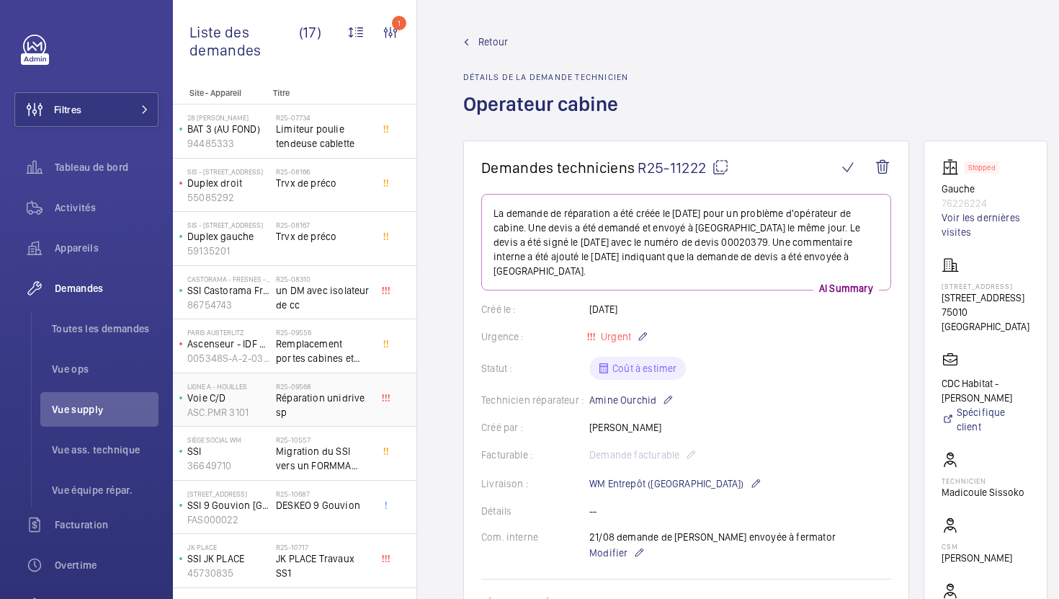
scroll to position [419, 0]
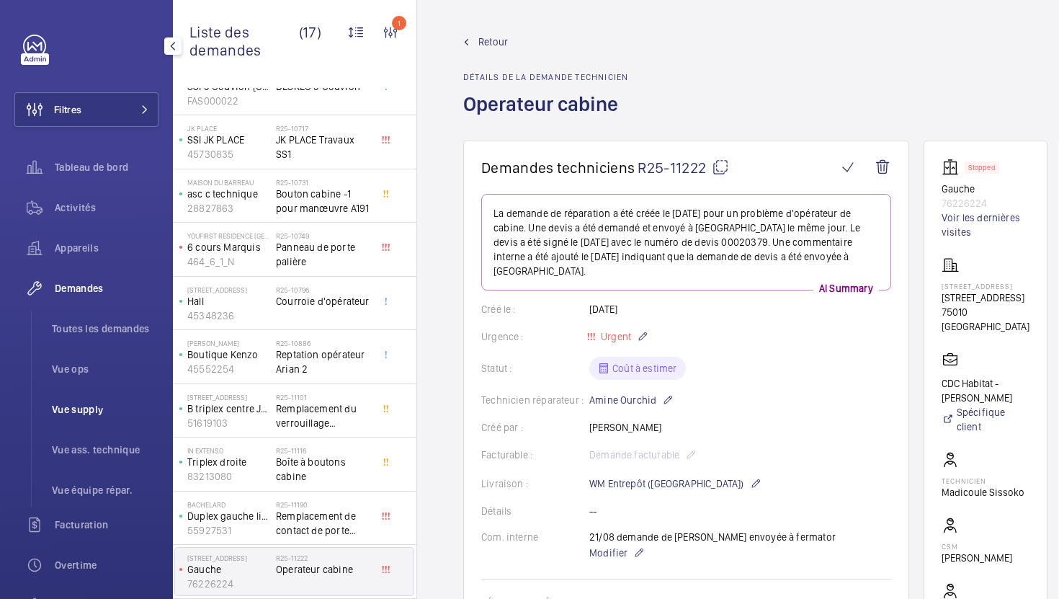
click at [119, 413] on span "Vue supply" at bounding box center [105, 409] width 107 height 14
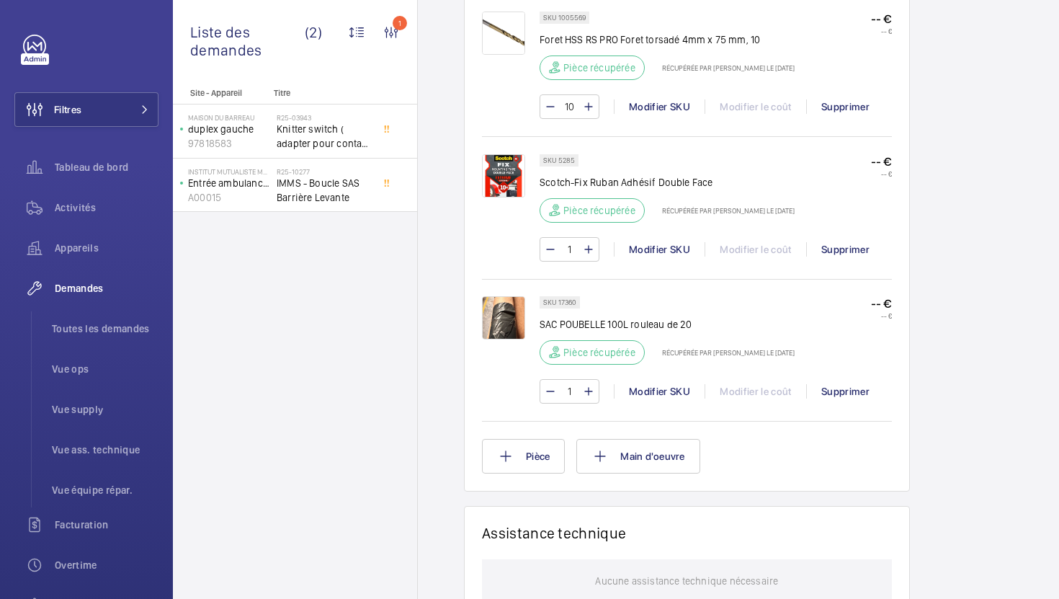
scroll to position [1168, 0]
